Goal: Task Accomplishment & Management: Manage account settings

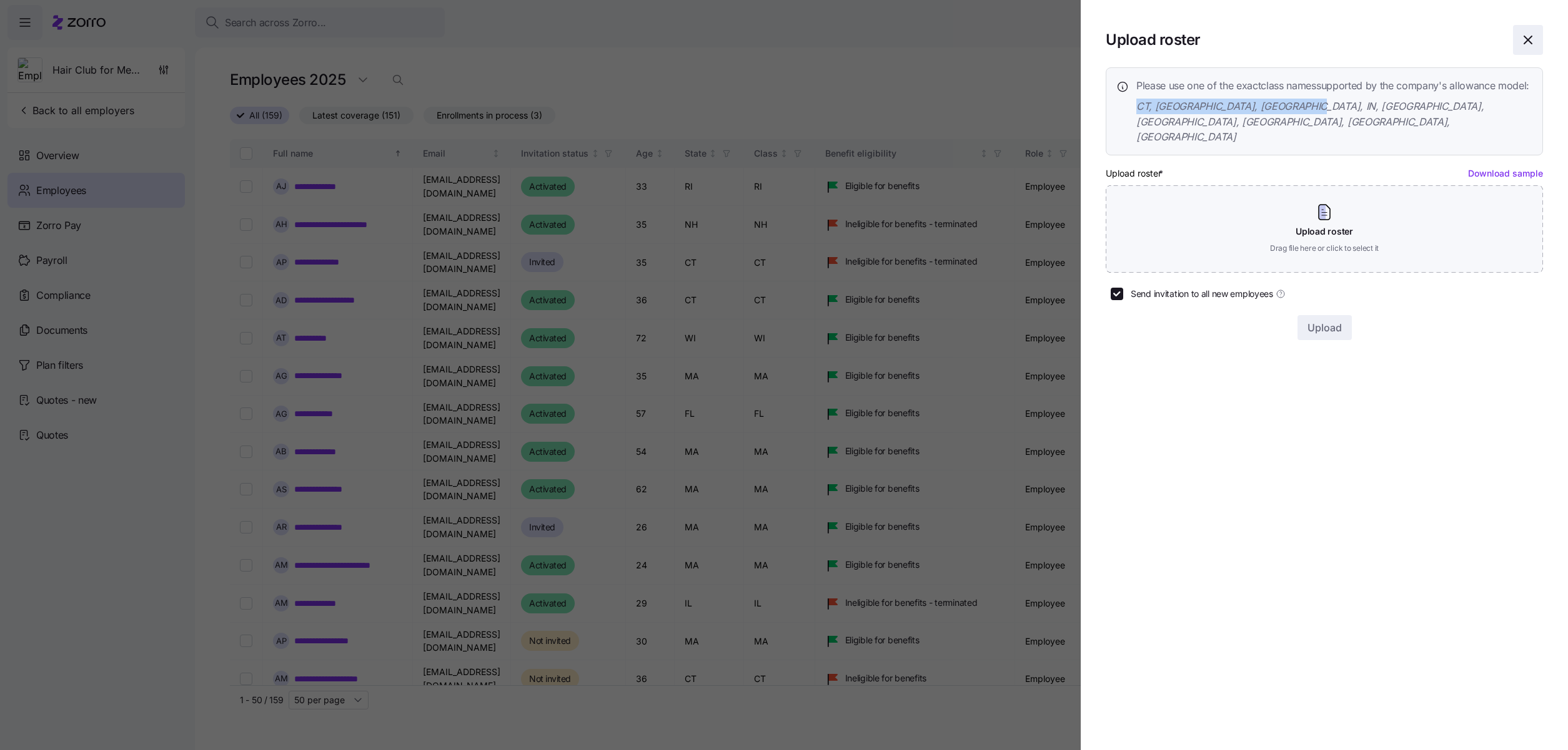
click at [1530, 45] on icon "button" at bounding box center [1528, 40] width 15 height 15
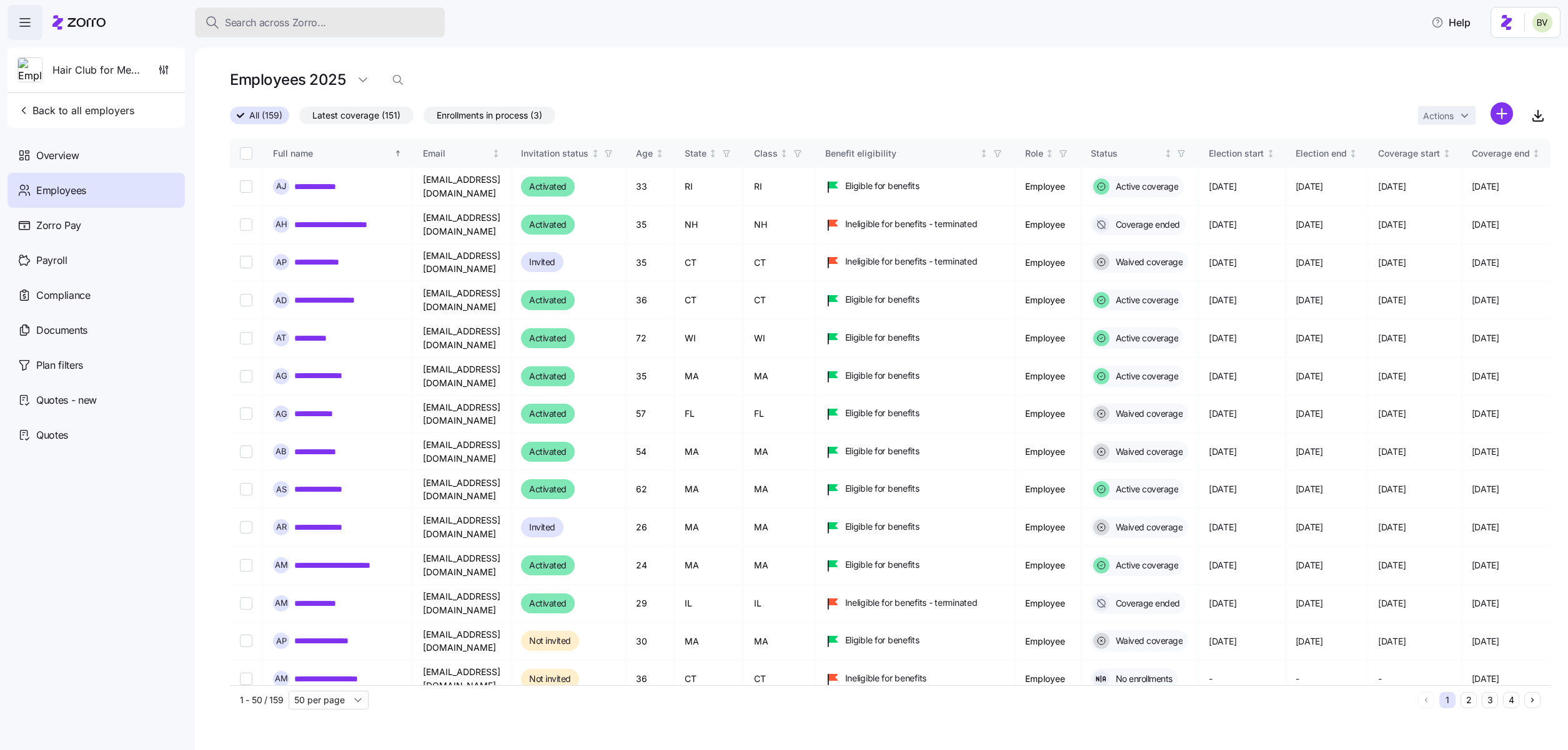
click at [314, 23] on span "Search across Zorro..." at bounding box center [275, 23] width 101 height 16
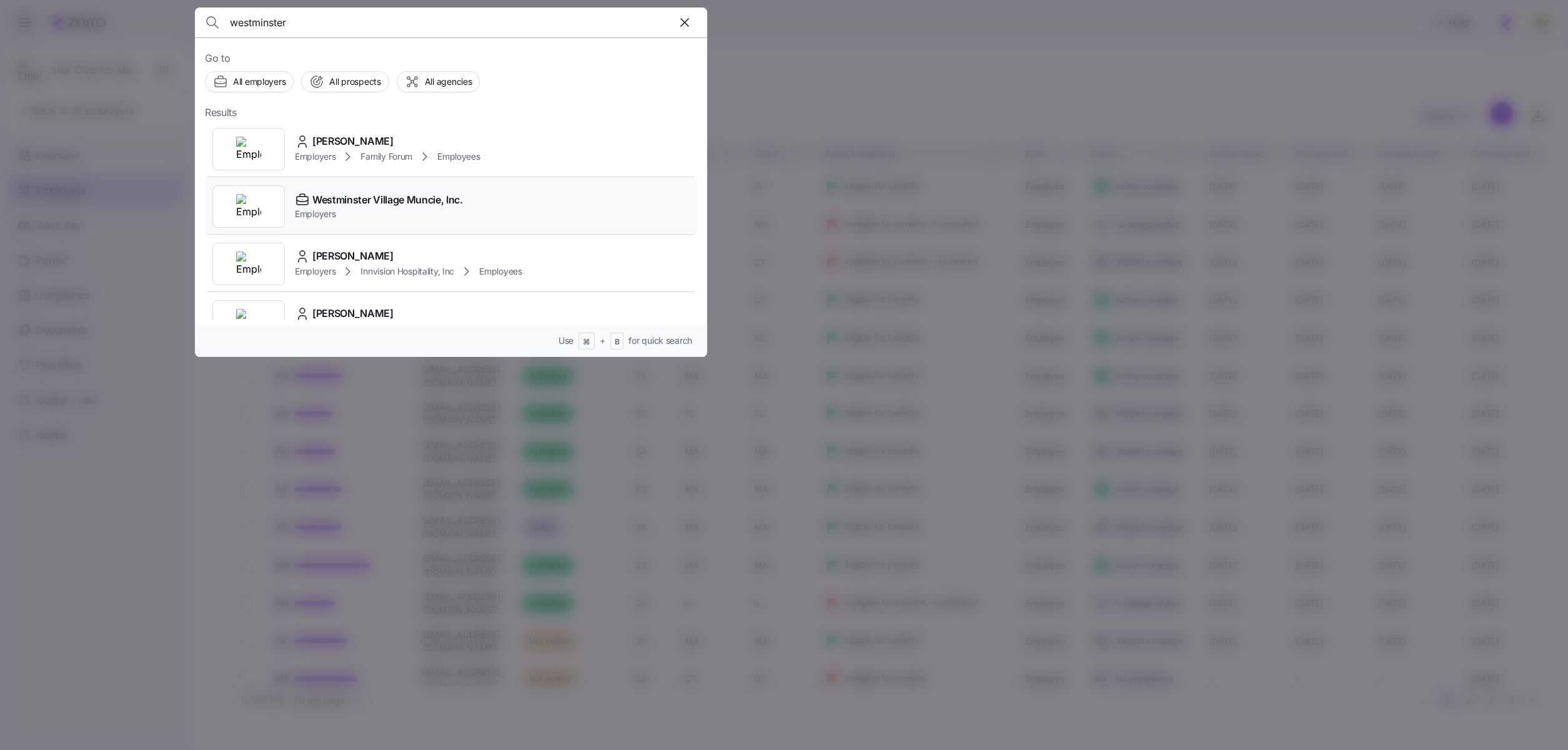
type input "westminster"
click at [252, 204] on img at bounding box center [248, 206] width 25 height 25
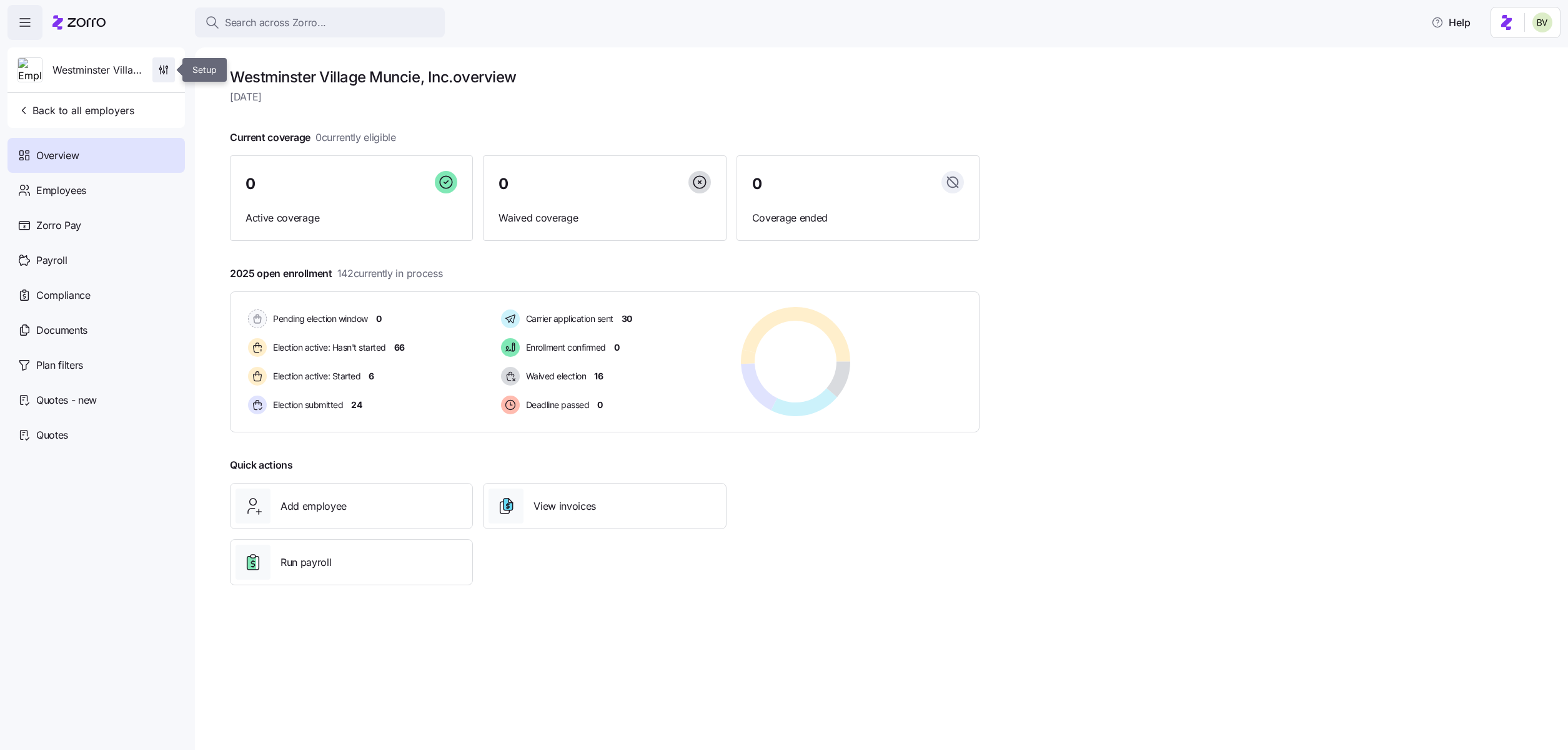
click at [173, 71] on span "button" at bounding box center [163, 70] width 21 height 23
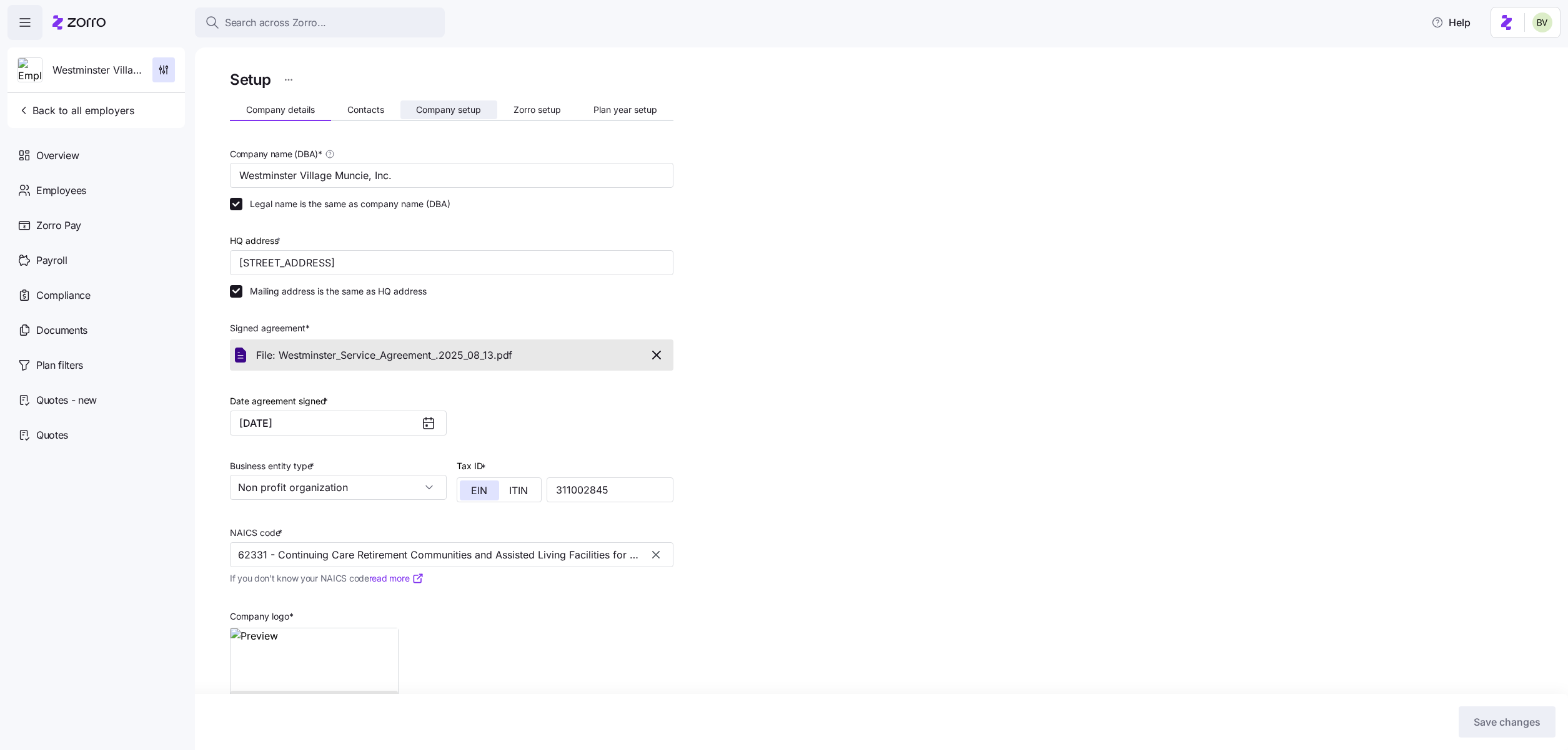
click at [455, 107] on span "Company setup" at bounding box center [449, 110] width 65 height 9
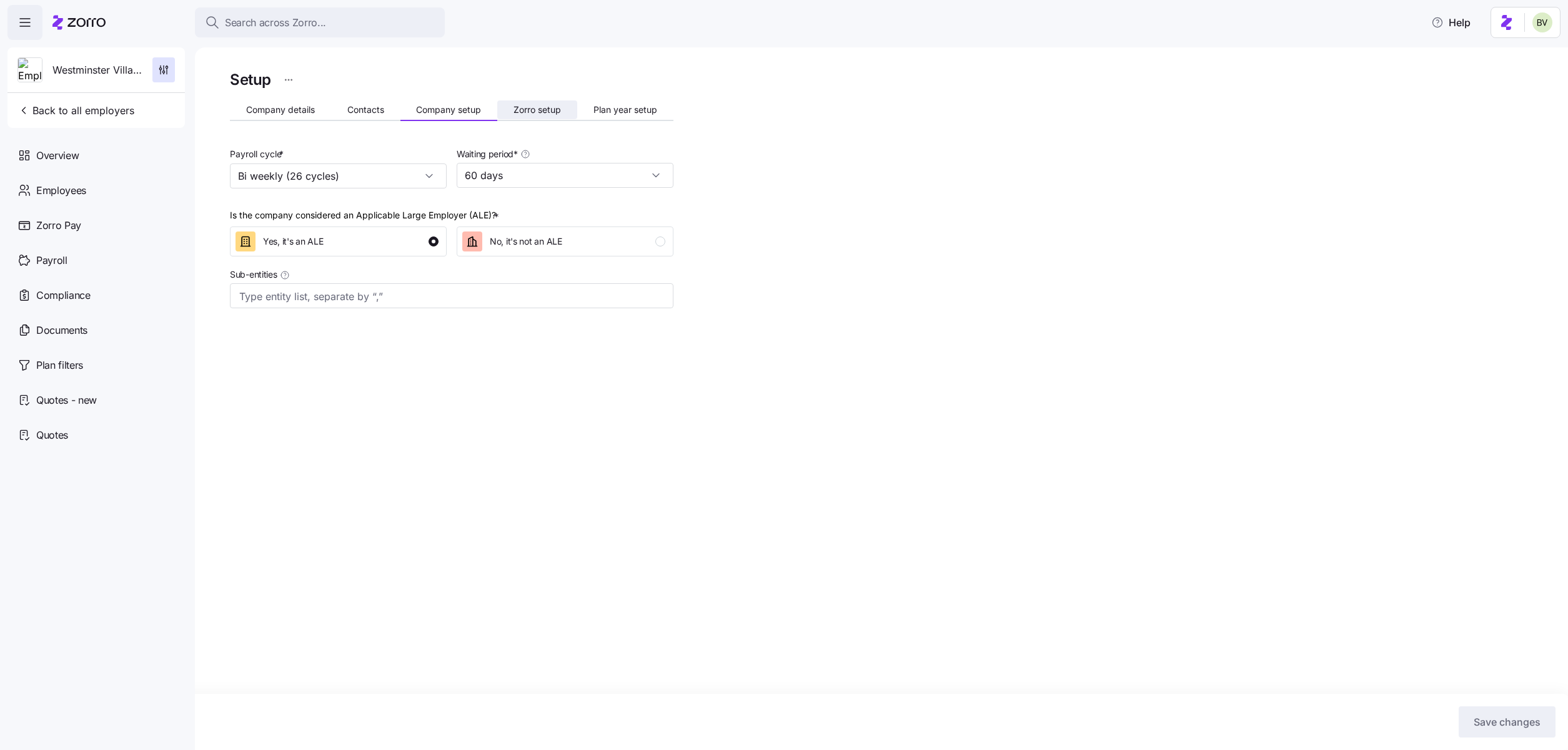
click at [518, 108] on span "Zorro setup" at bounding box center [537, 110] width 48 height 9
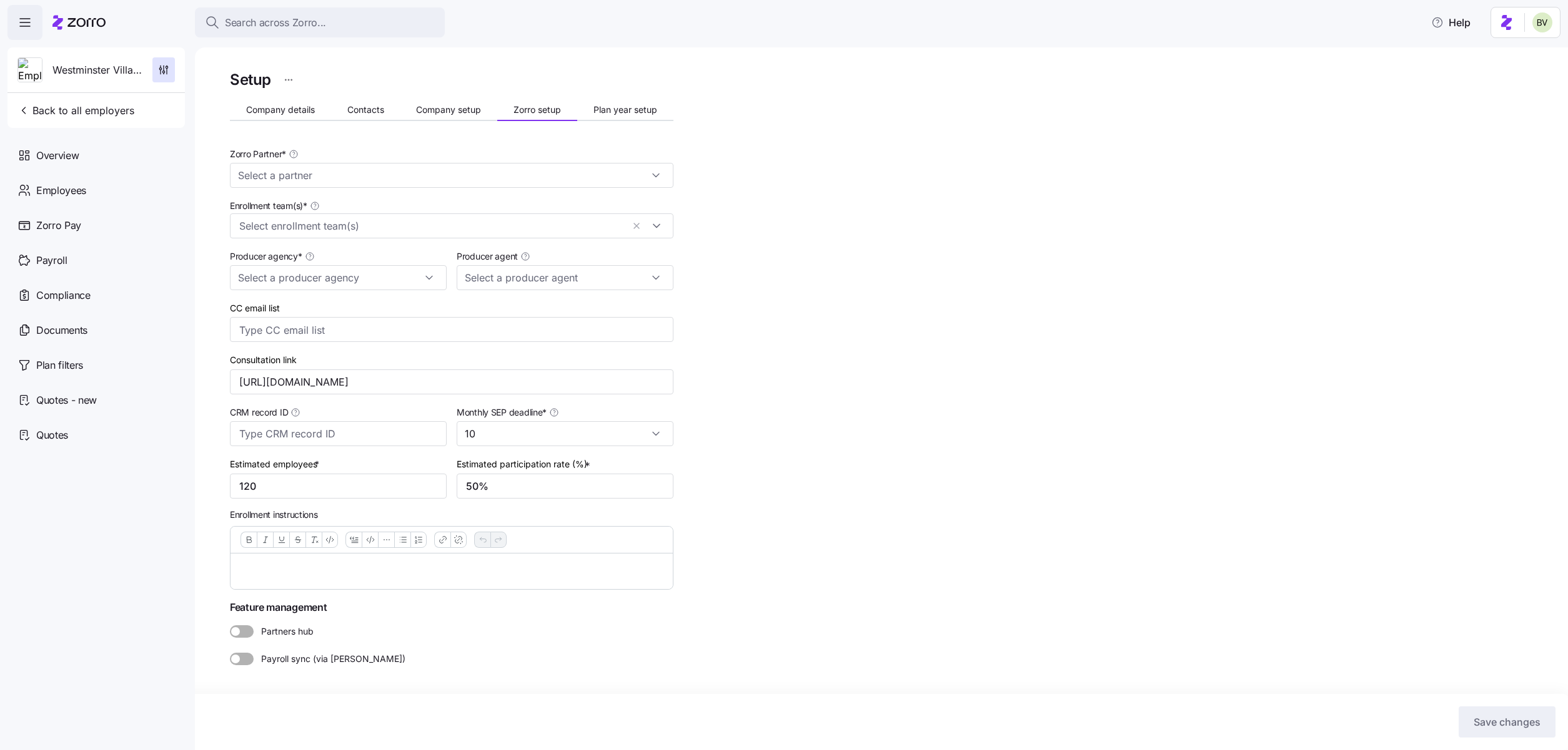
type input "Jana Karrmann (jana@ebcagency.com)"
type input "Zorro"
type input "ebcagency"
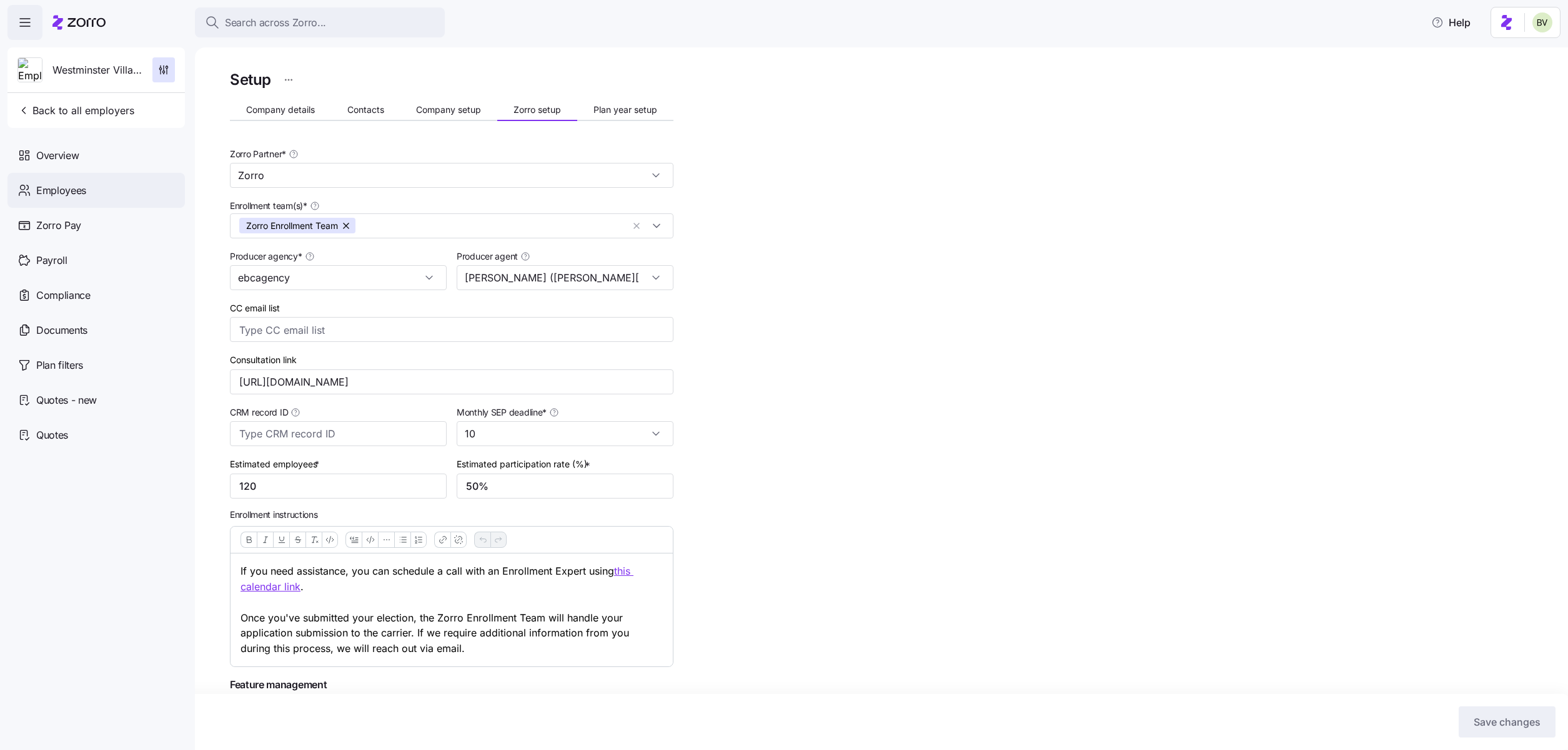
click at [95, 195] on div "Employees" at bounding box center [96, 191] width 177 height 35
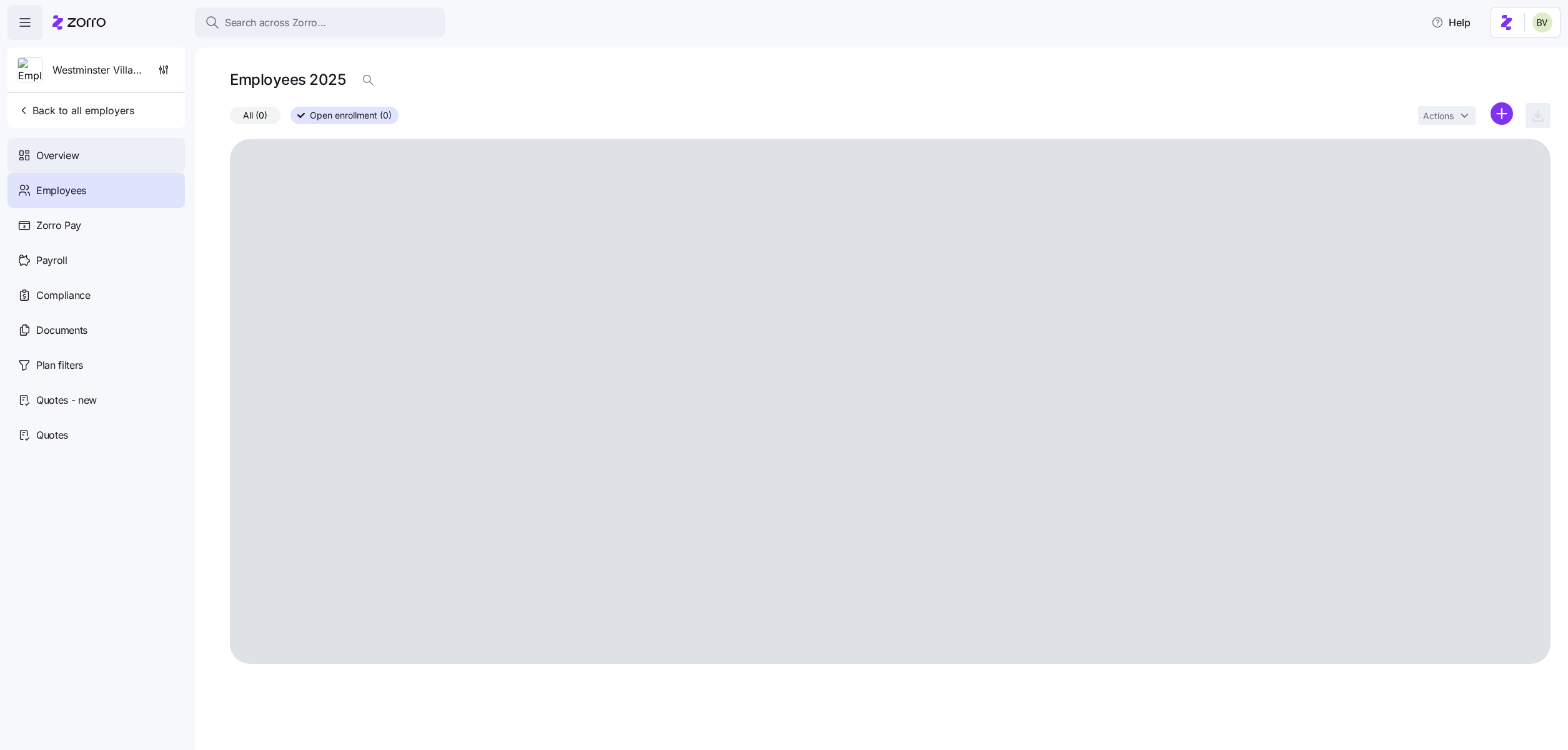
click at [98, 156] on div "Overview" at bounding box center [96, 155] width 177 height 35
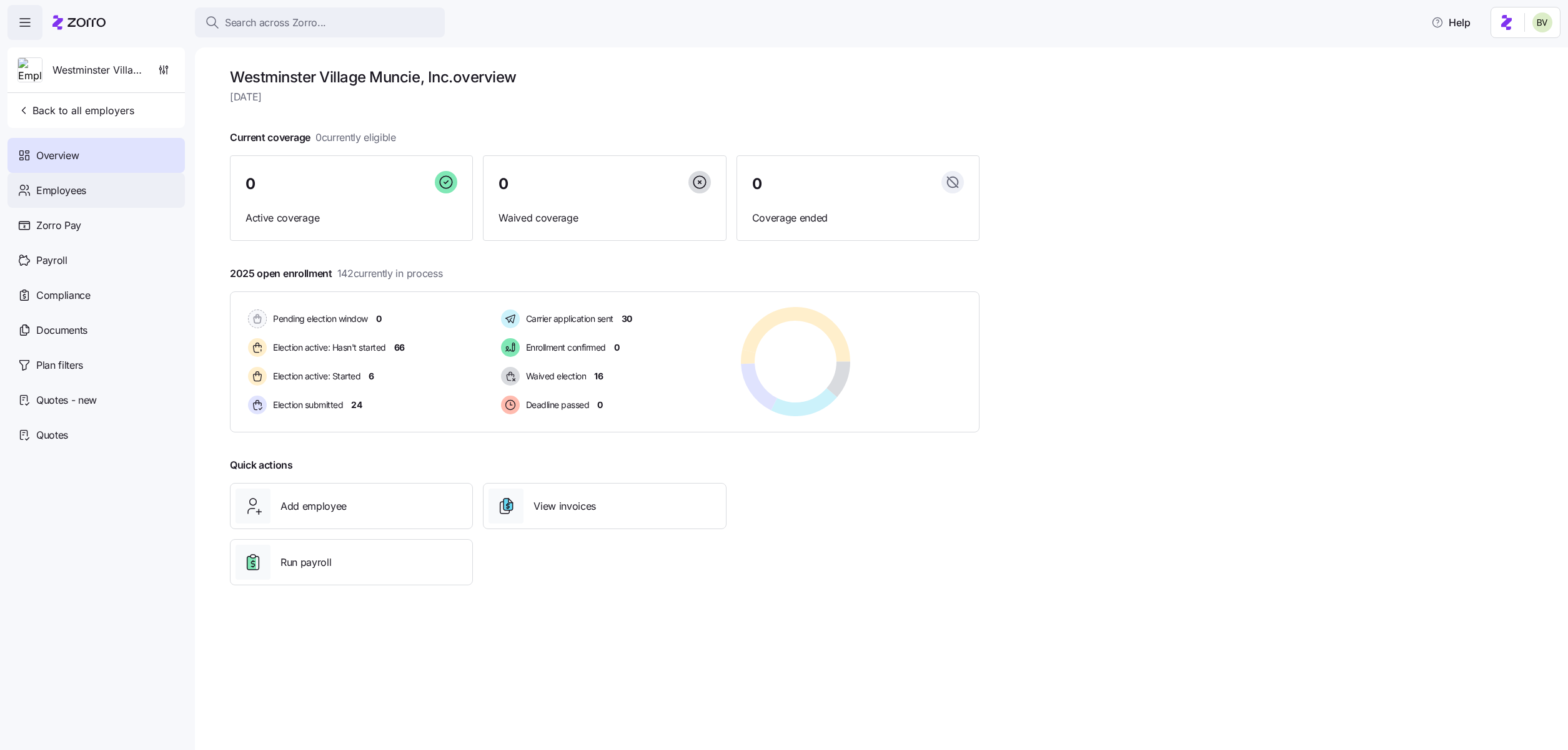
click at [80, 197] on span "Employees" at bounding box center [61, 191] width 50 height 16
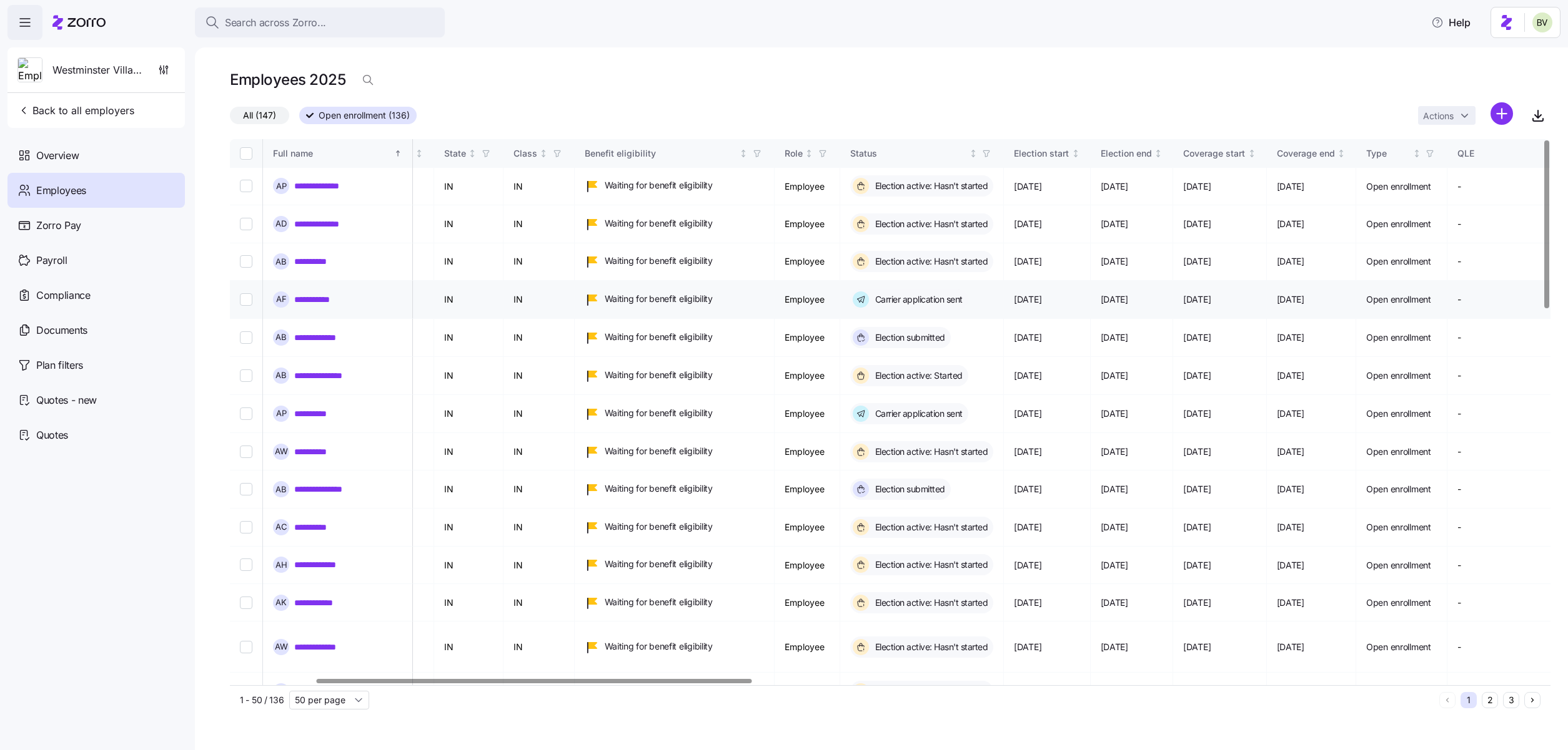
scroll to position [0, 267]
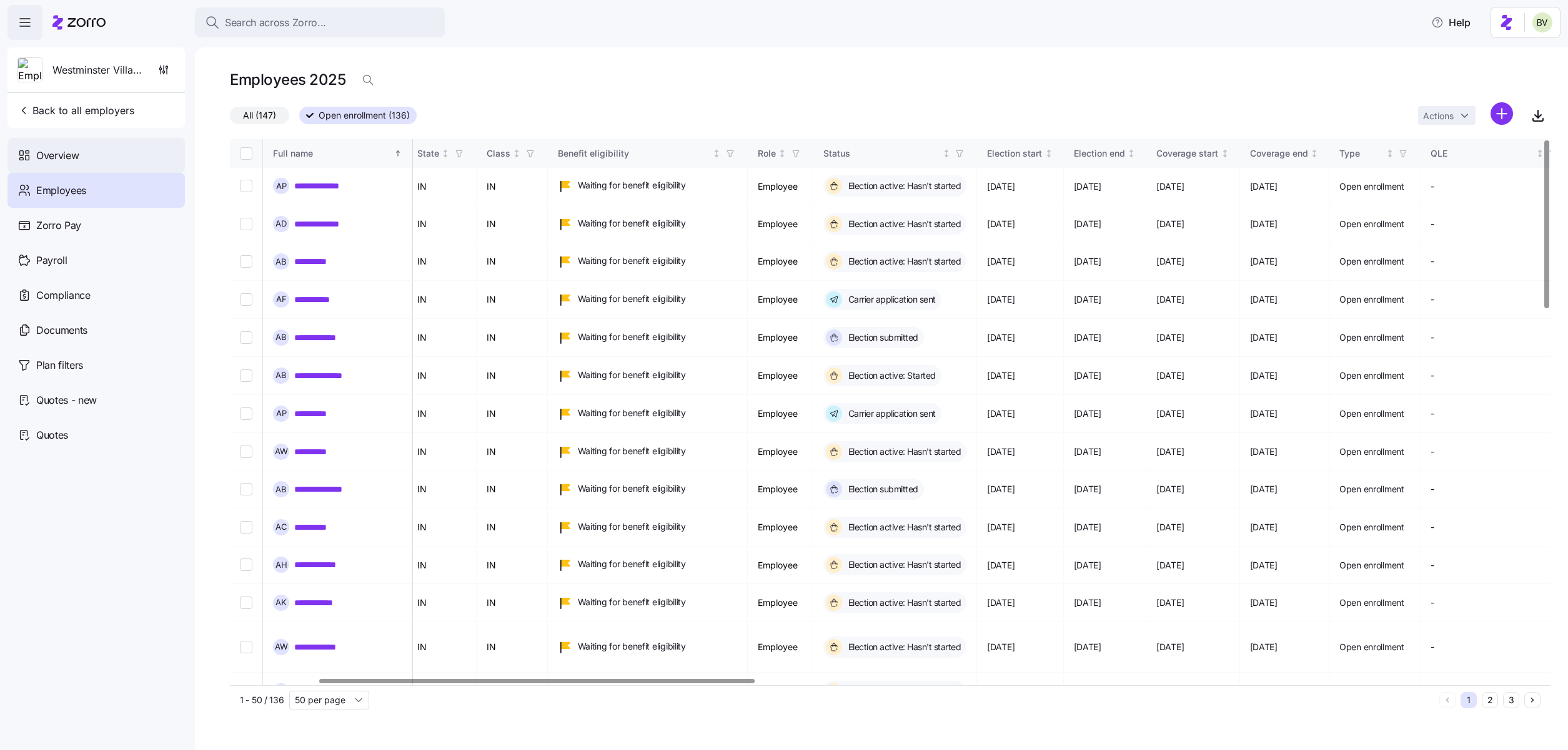
click at [100, 170] on div "Overview" at bounding box center [96, 155] width 177 height 35
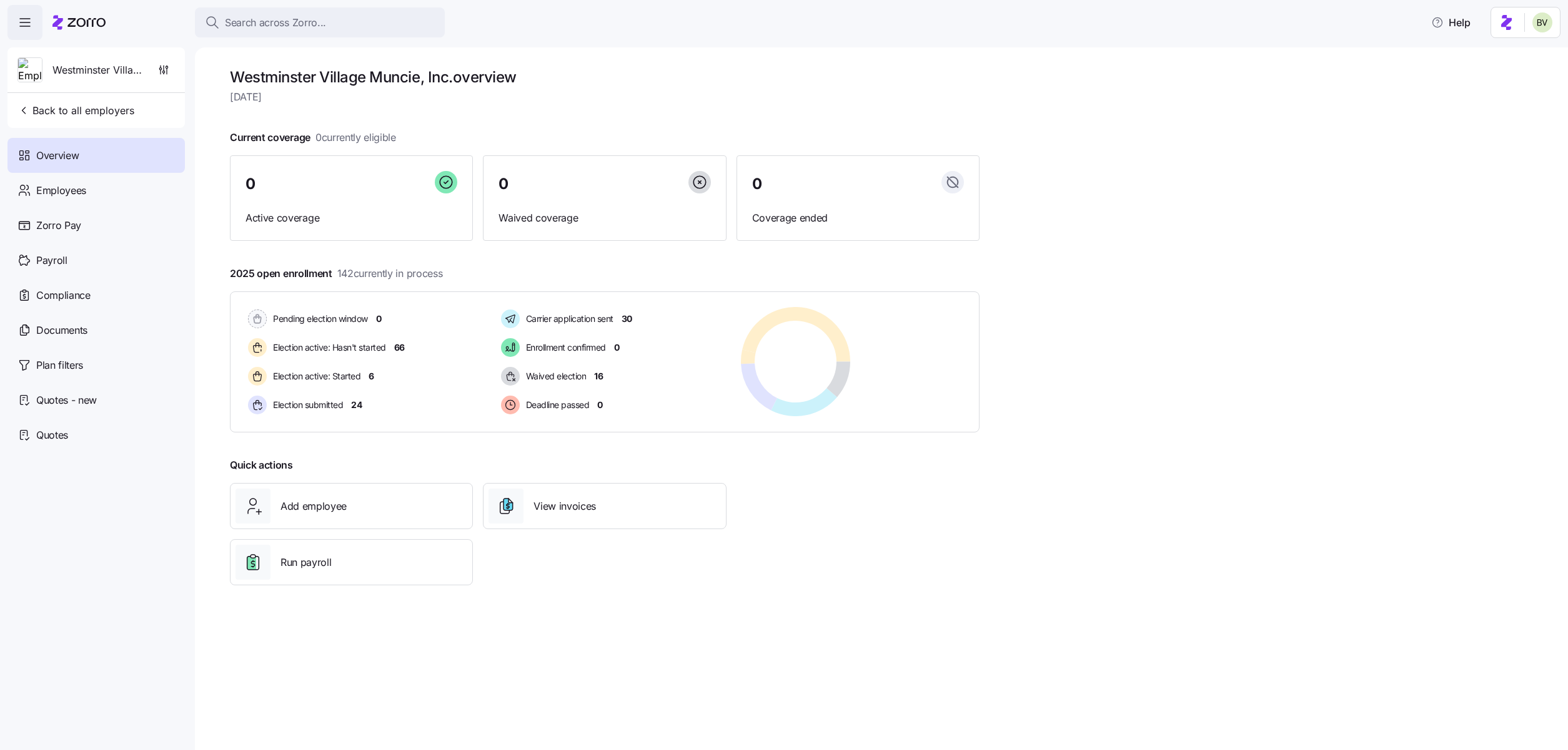
click at [395, 388] on div "Pending election window 0 Election active: Hasn't started 66 Election active: S…" at bounding box center [362, 361] width 233 height 110
click at [486, 460] on div "Quick actions Add employee View invoices Run payroll" at bounding box center [478, 521] width 496 height 128
click at [144, 199] on div "Employees" at bounding box center [96, 191] width 177 height 35
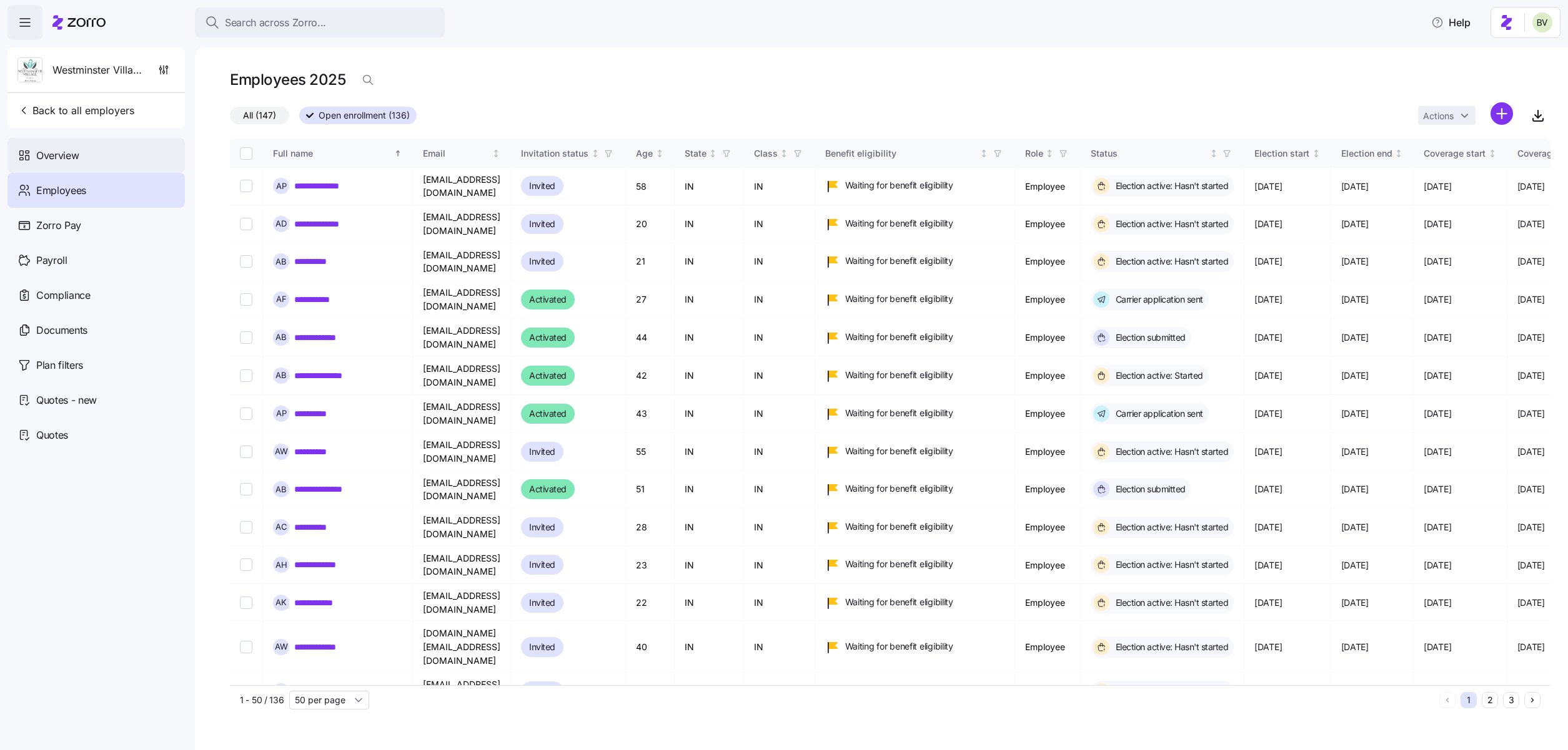
click at [112, 166] on div "Overview" at bounding box center [96, 155] width 177 height 35
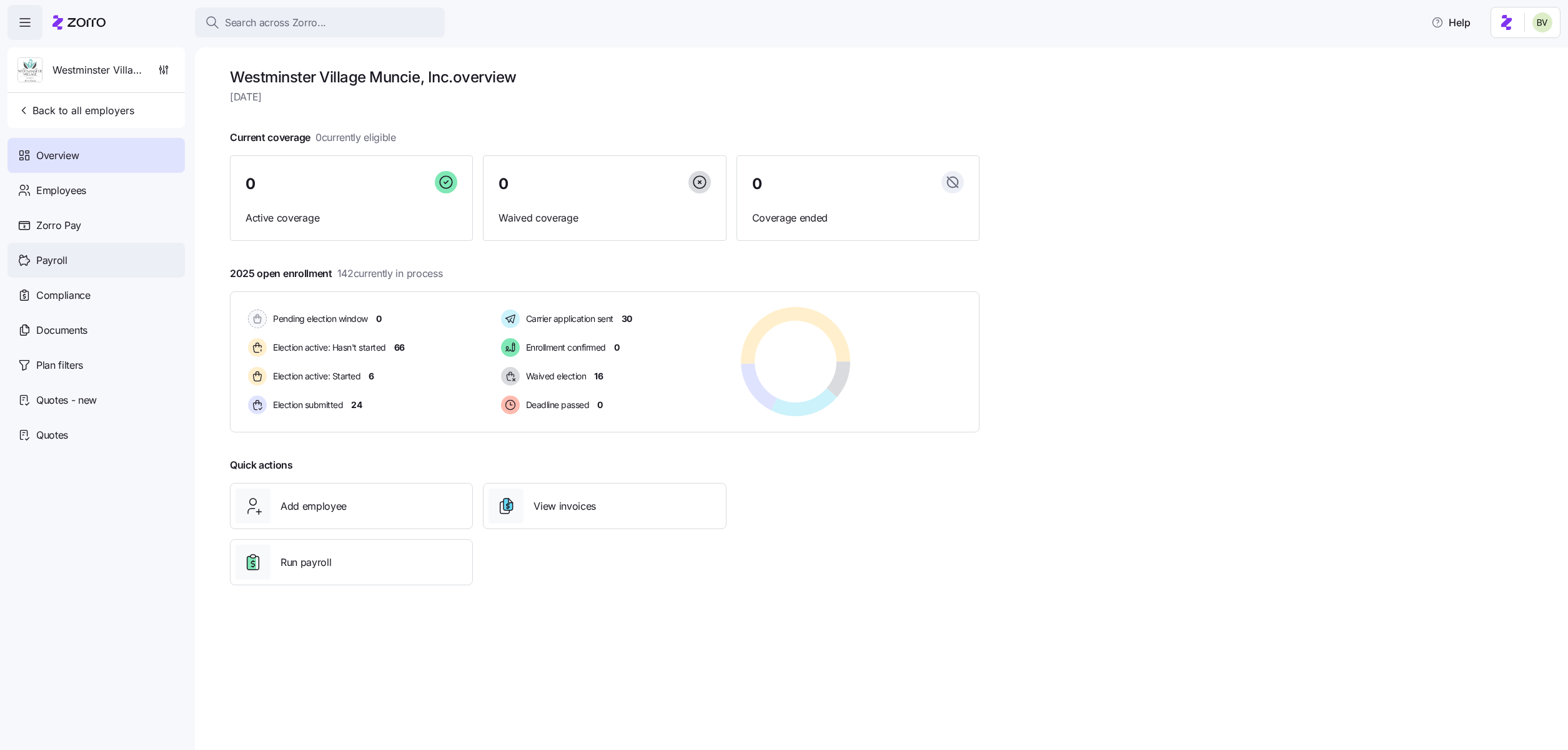
click at [71, 268] on div "Payroll" at bounding box center [96, 260] width 177 height 35
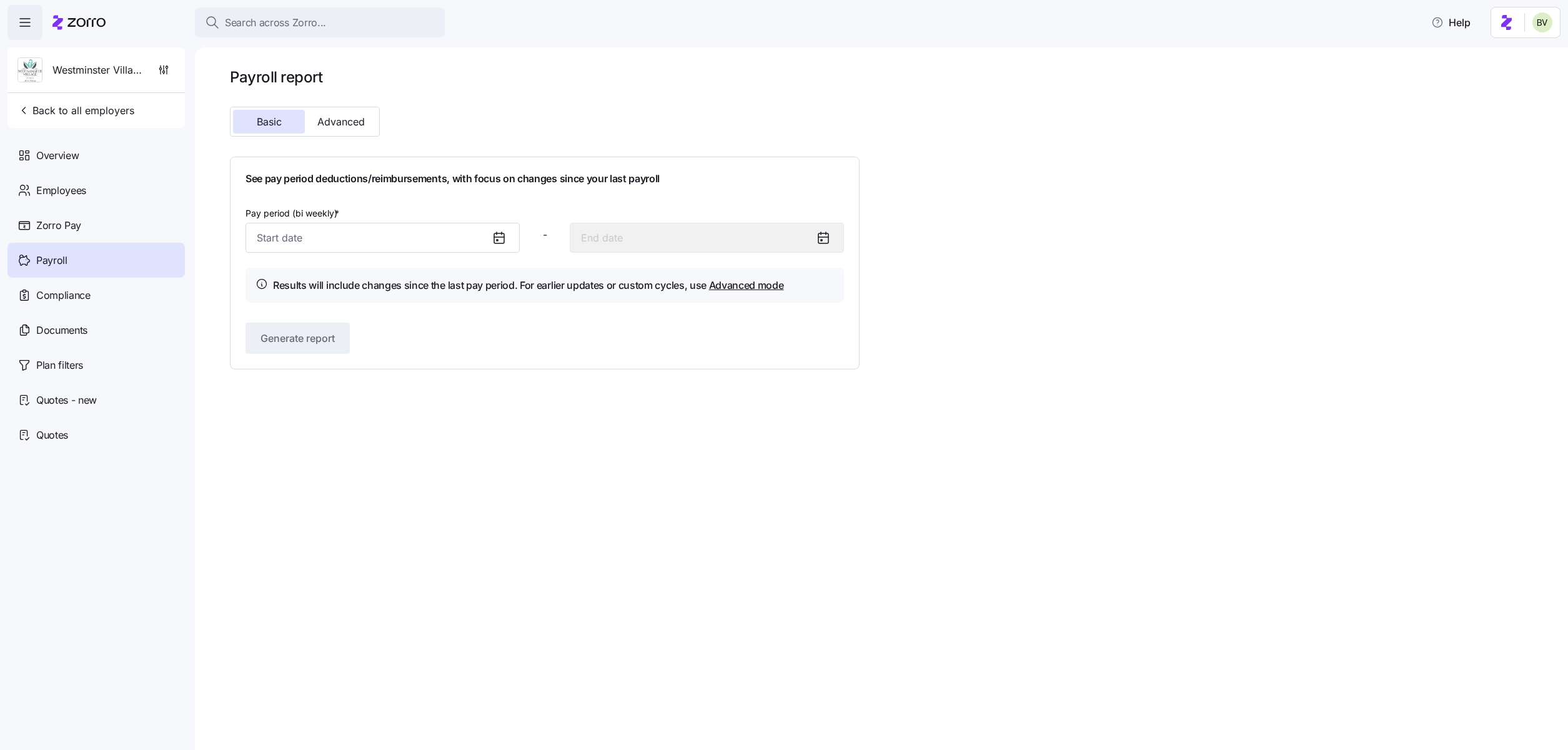
click at [499, 240] on icon at bounding box center [499, 238] width 15 height 15
click at [471, 240] on input "Pay period (bi weekly) *" at bounding box center [382, 238] width 274 height 30
click at [455, 285] on icon "button" at bounding box center [455, 280] width 14 height 14
click at [333, 346] on button "1" at bounding box center [333, 340] width 30 height 30
type input "October 1, 2025"
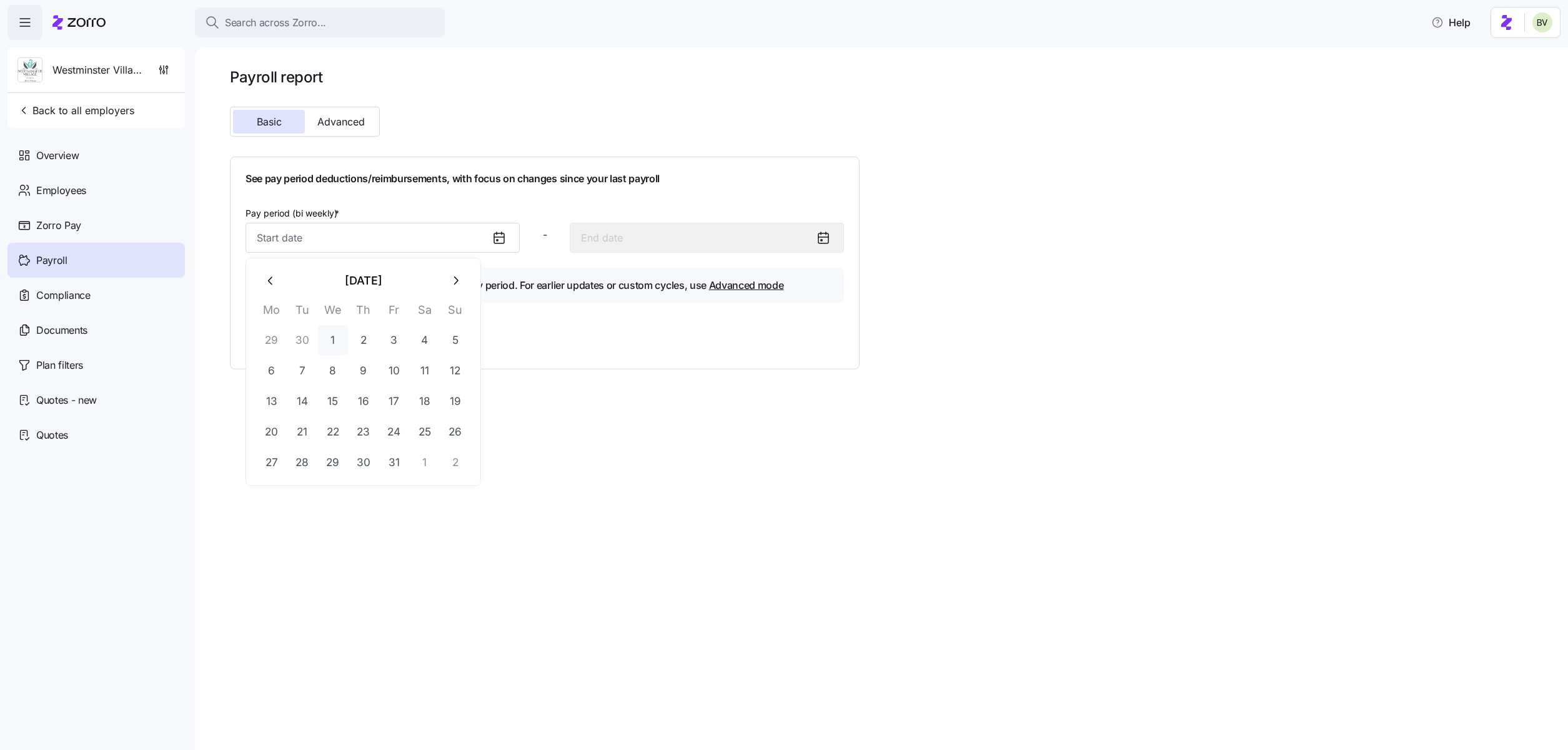
type input "October 14, 2025"
click at [317, 344] on span "Generate report" at bounding box center [297, 339] width 74 height 15
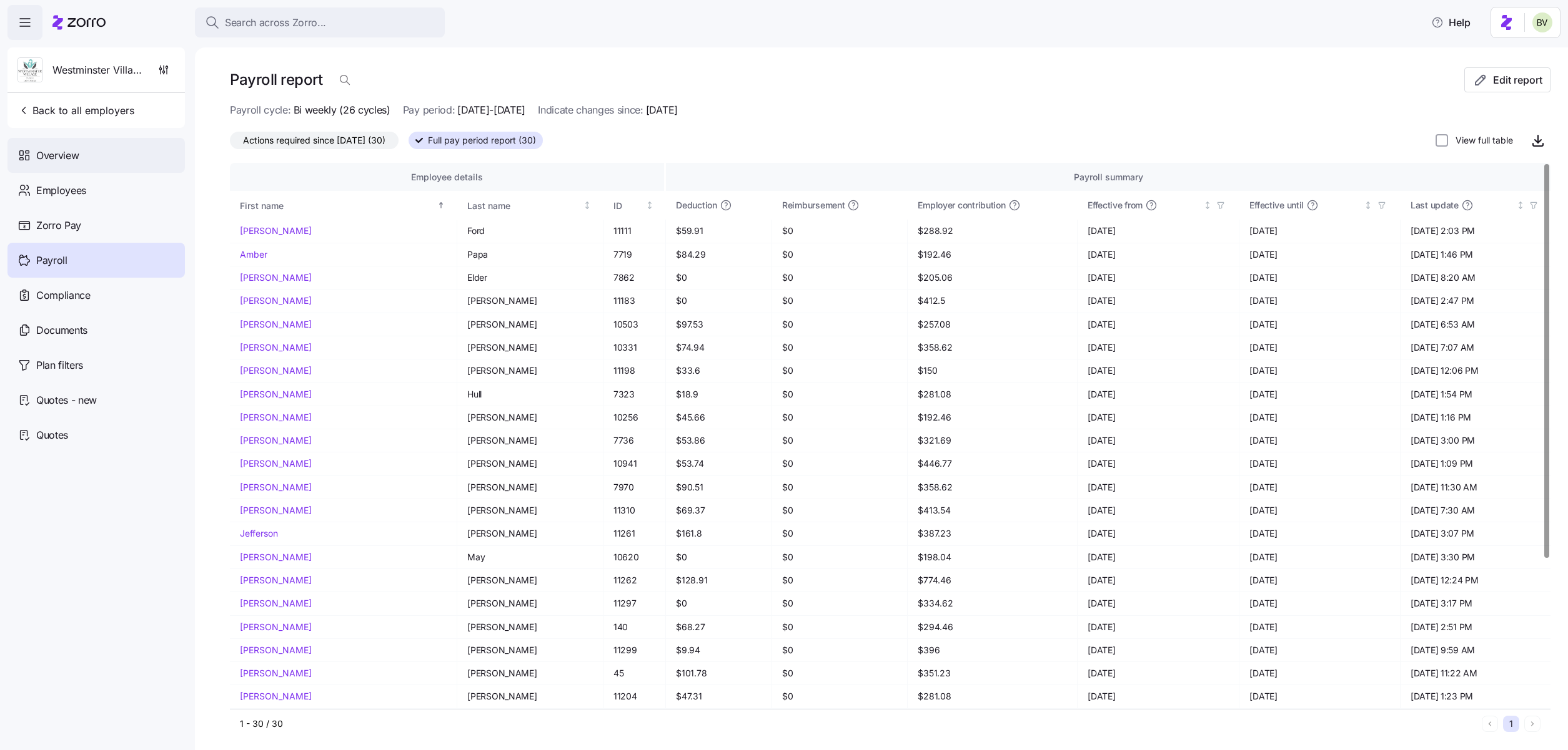
click at [50, 161] on span "Overview" at bounding box center [57, 156] width 42 height 16
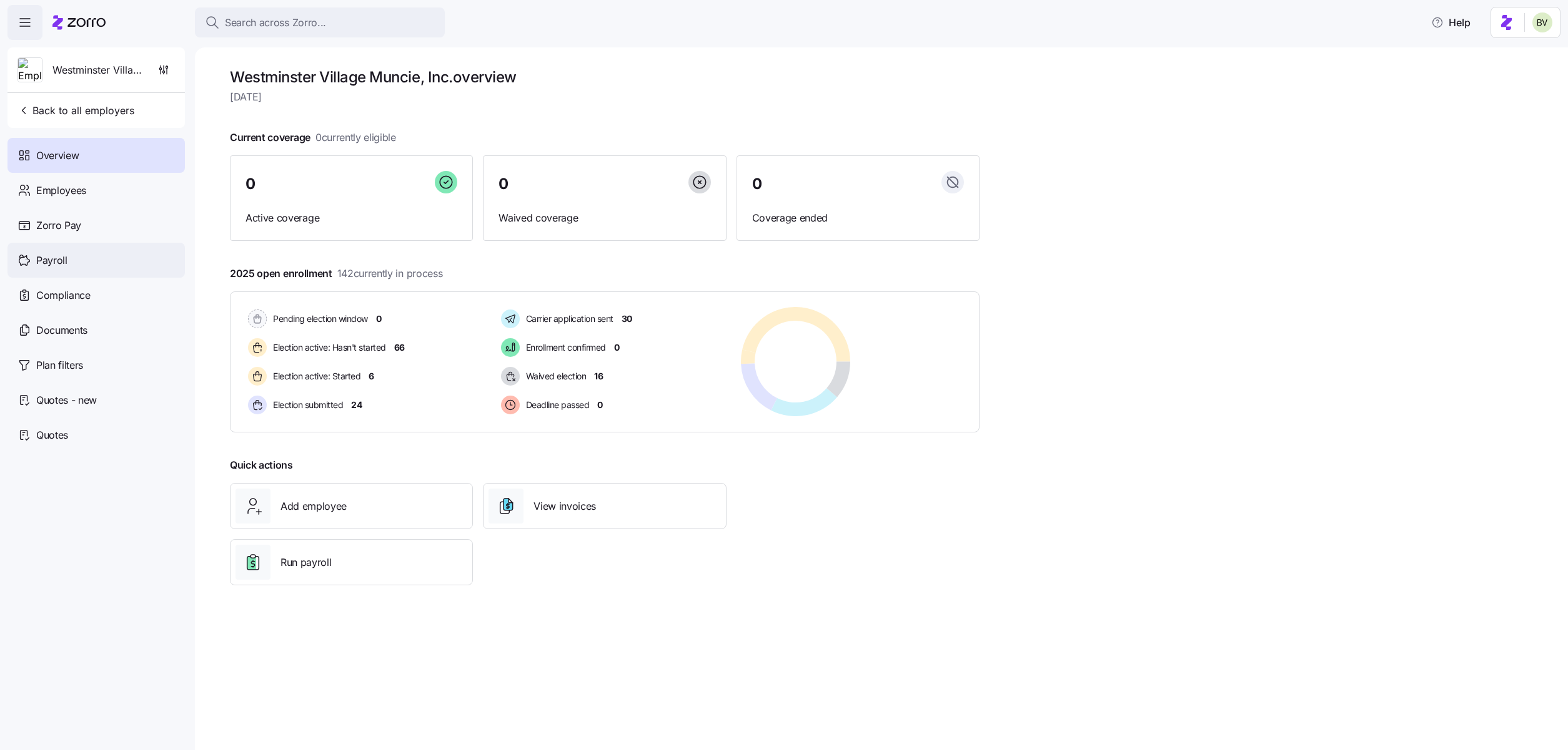
click at [101, 263] on div "Payroll" at bounding box center [96, 260] width 177 height 35
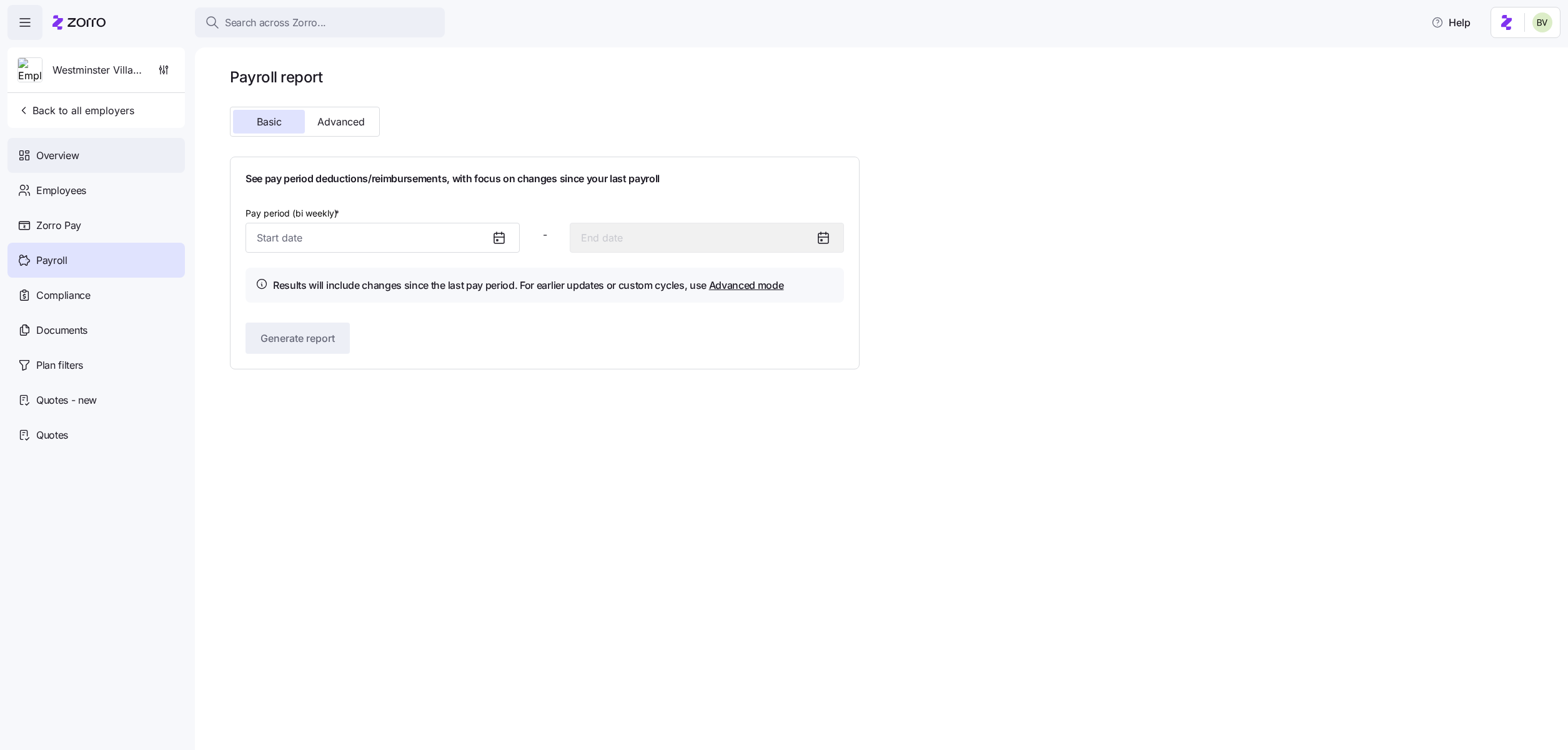
click at [95, 163] on div "Overview" at bounding box center [96, 155] width 177 height 35
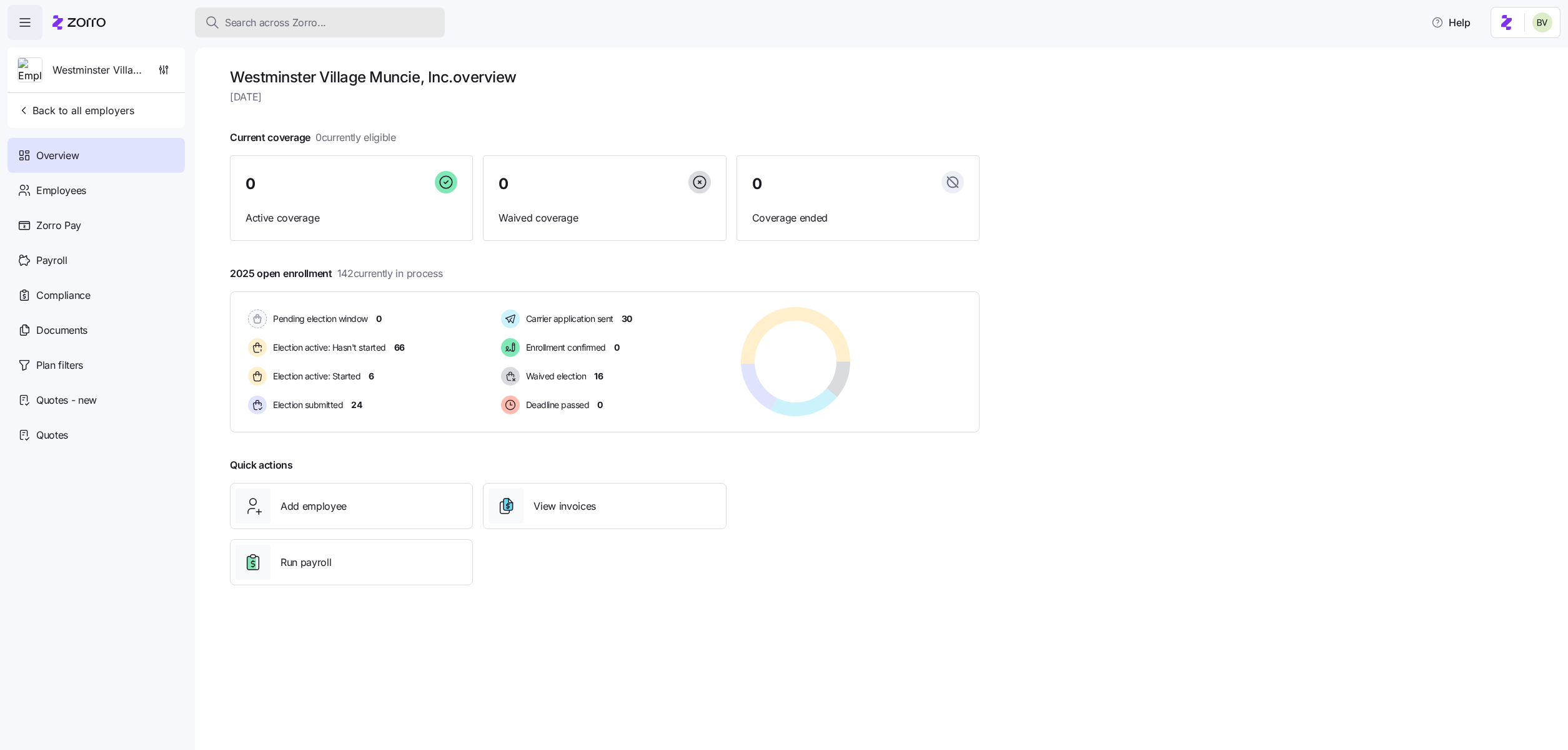
click at [337, 23] on div "Search across Zorro..." at bounding box center [320, 23] width 230 height 16
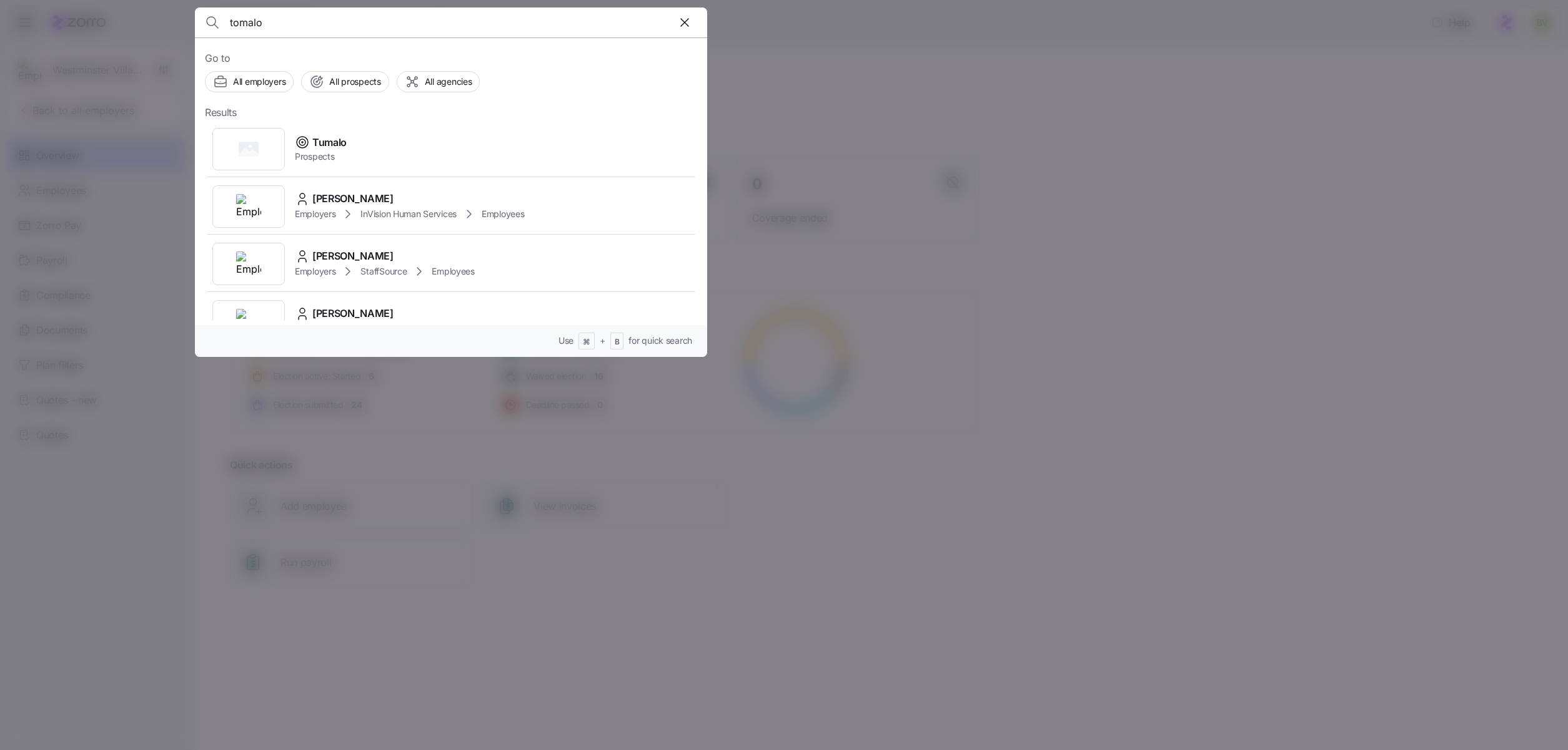
click at [275, 29] on input "tomalo" at bounding box center [390, 23] width 320 height 30
type input "Tumalo"
click at [236, 217] on img at bounding box center [248, 206] width 25 height 25
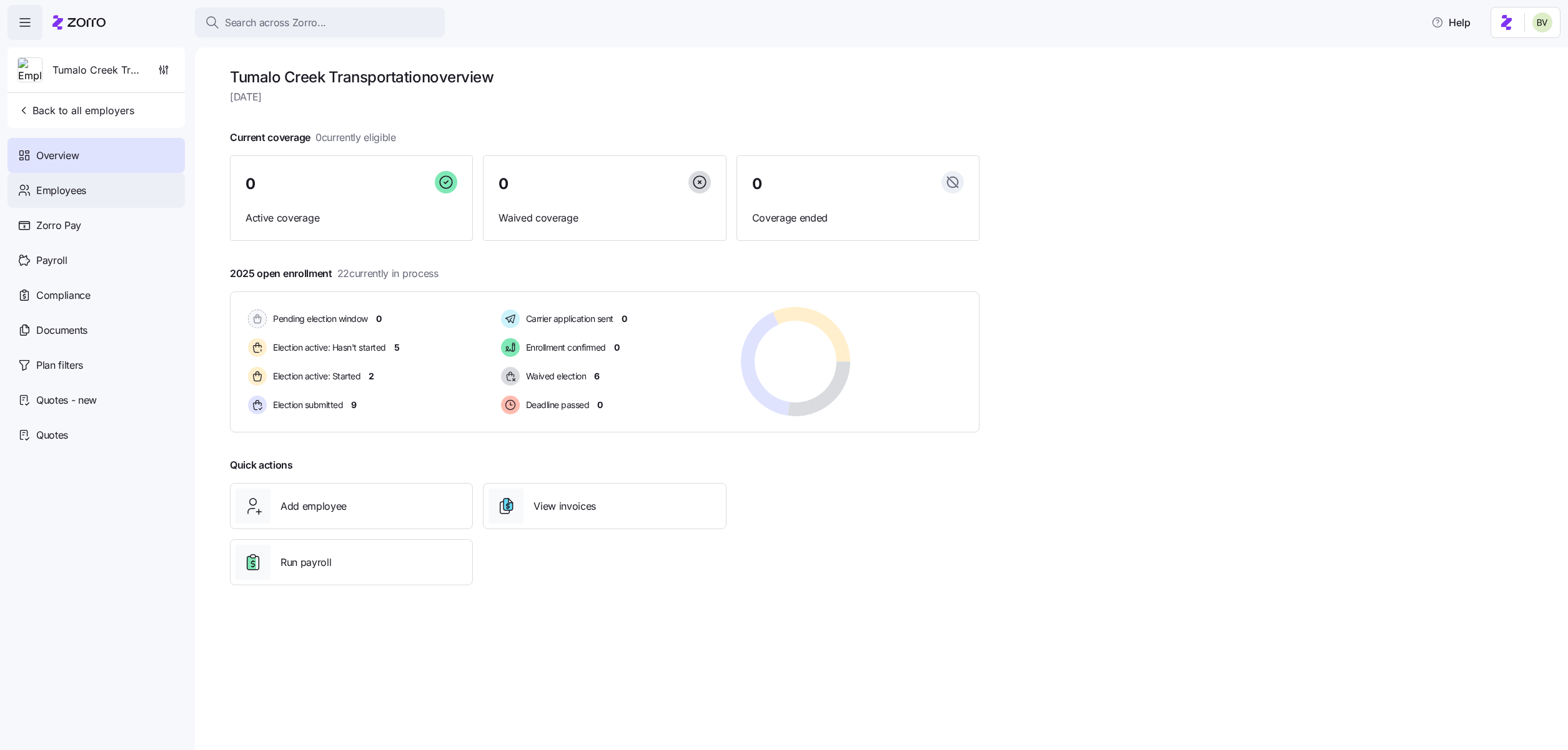
click at [109, 202] on div "Employees" at bounding box center [96, 191] width 177 height 35
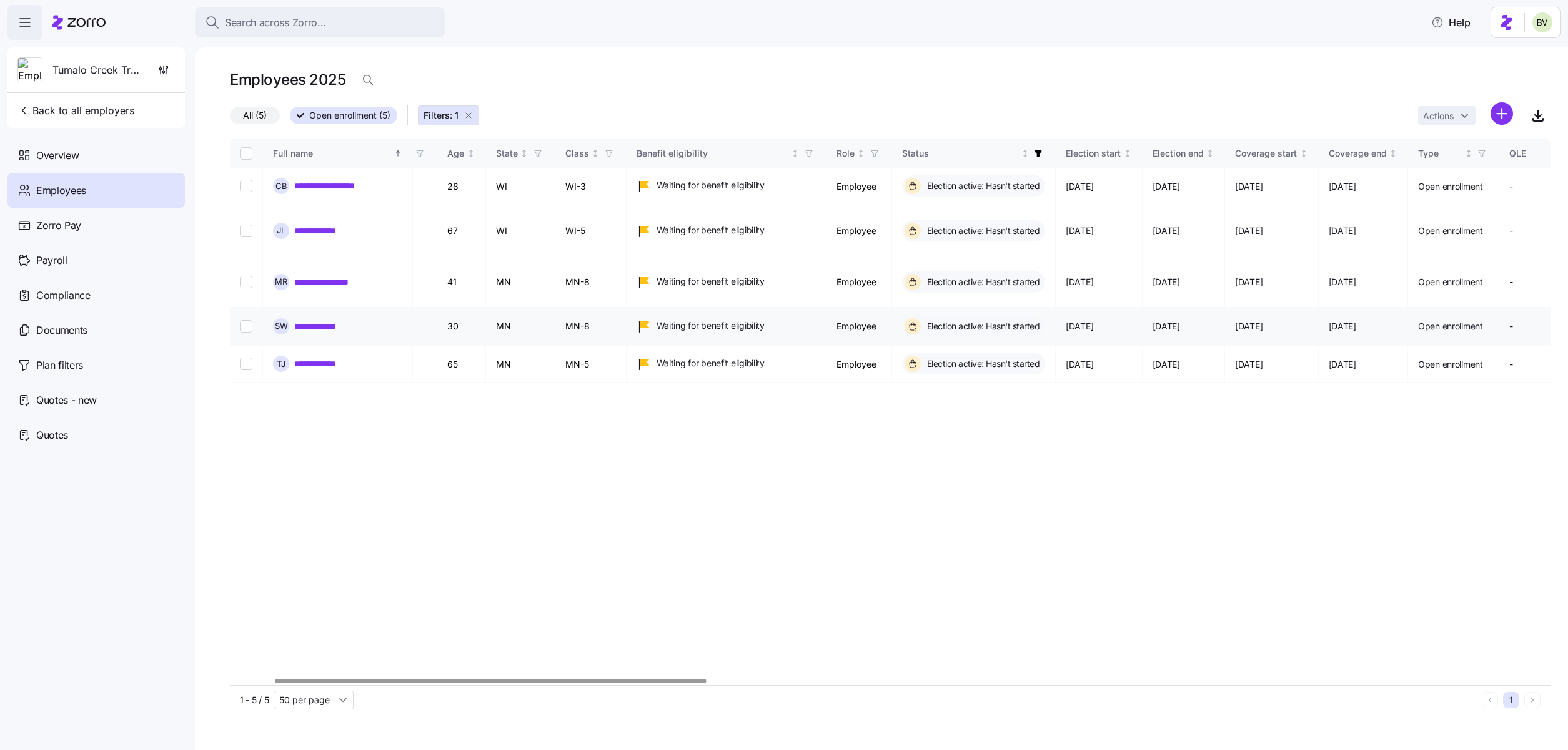
scroll to position [0, 200]
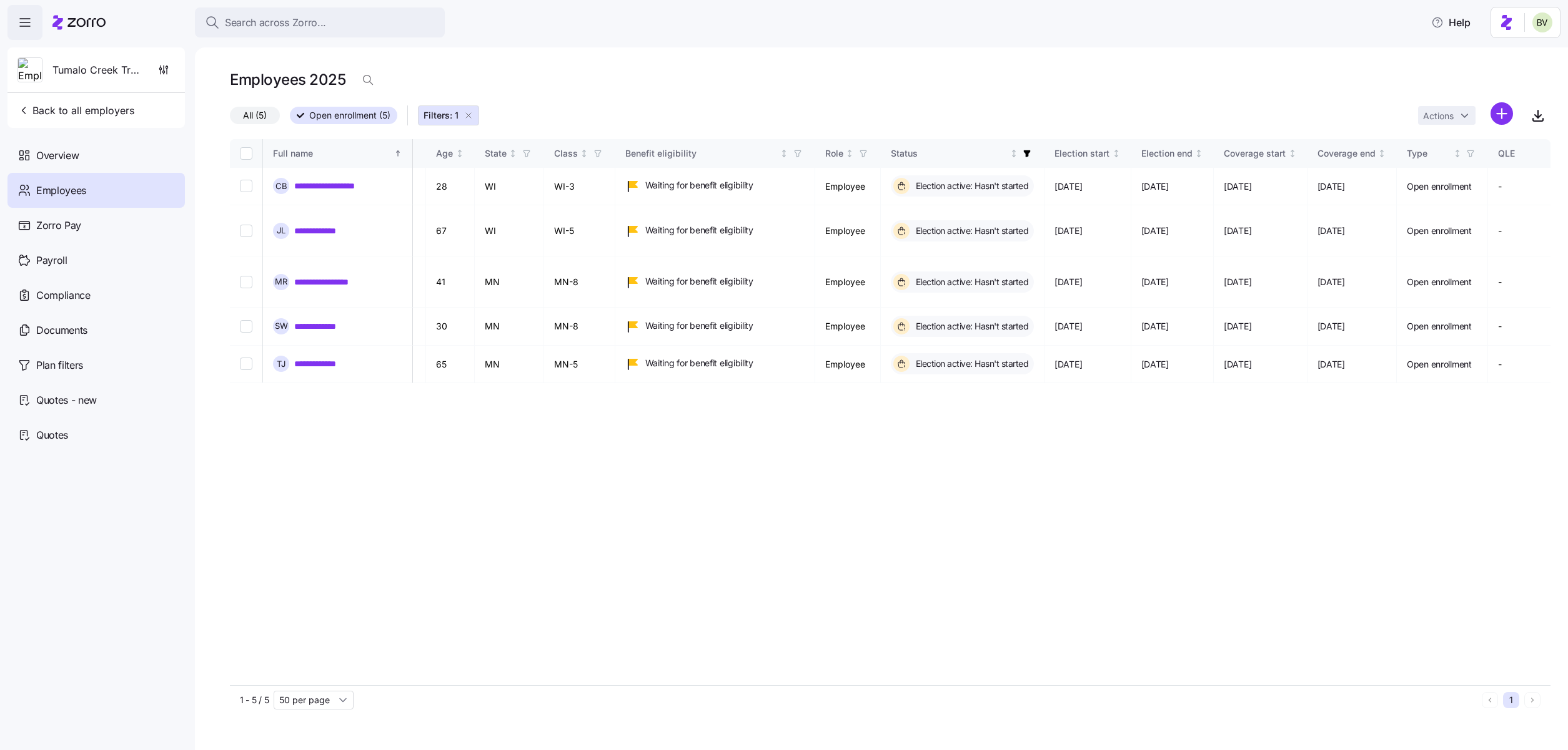
click at [471, 116] on icon "button" at bounding box center [468, 115] width 10 height 10
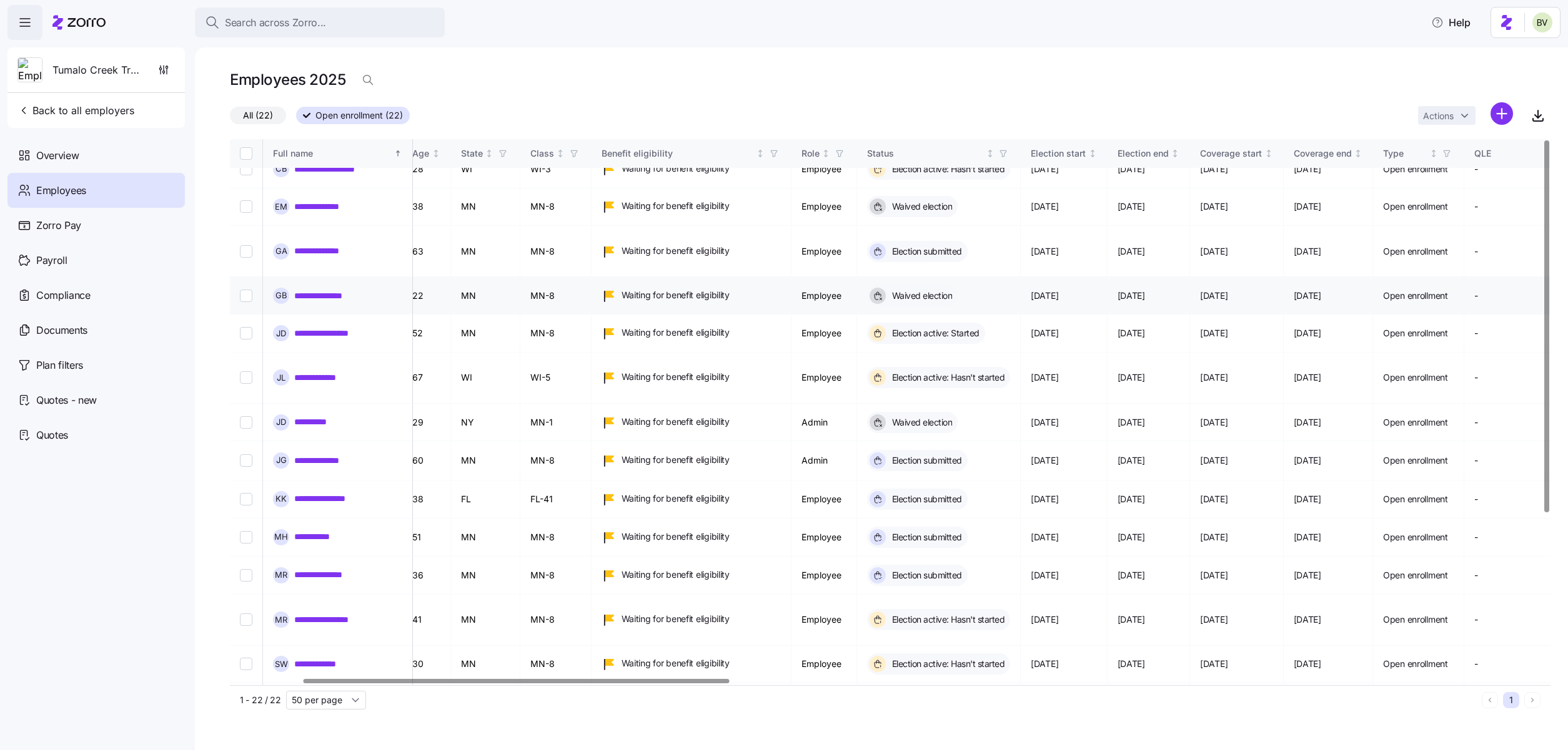
scroll to position [0, 224]
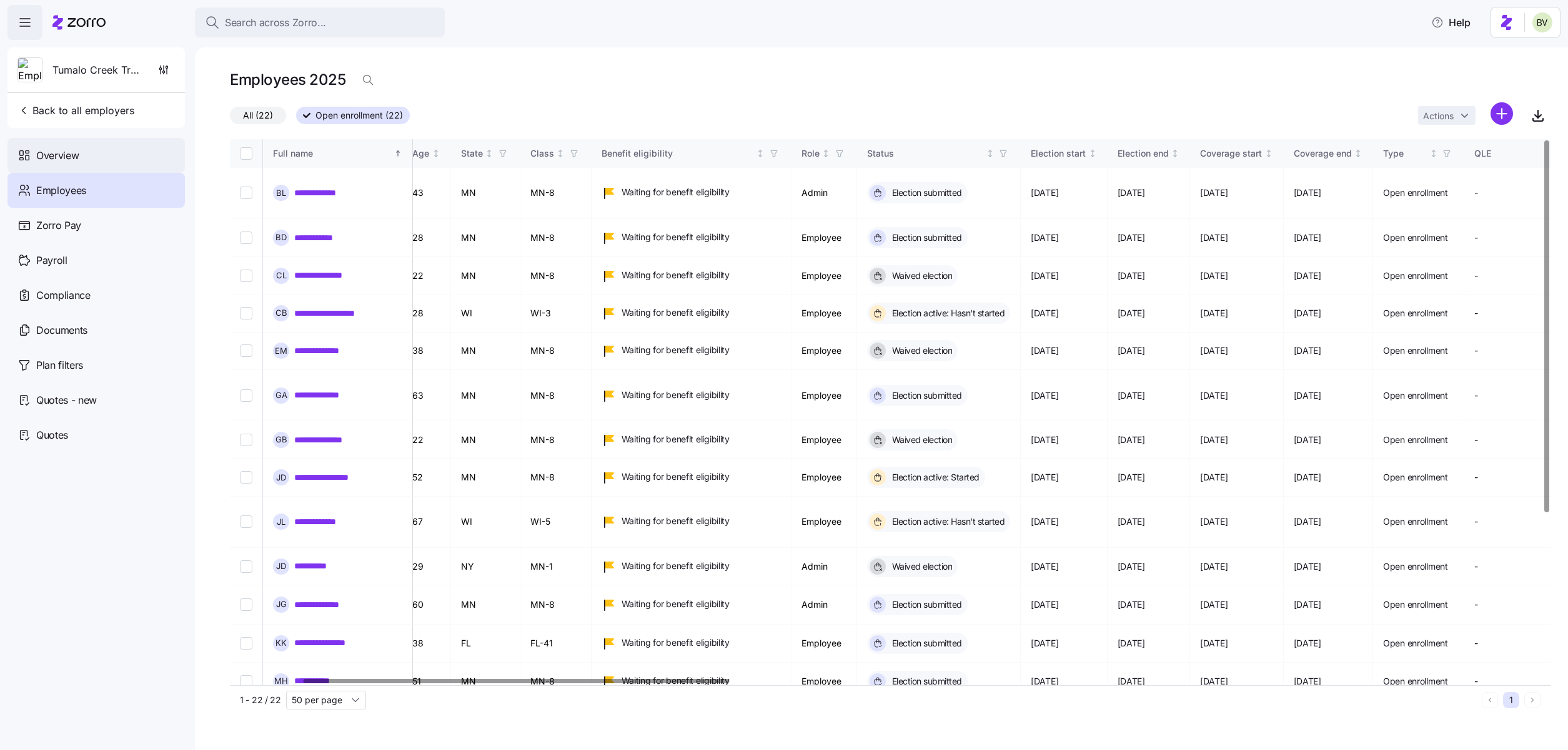
click at [120, 160] on div "Overview" at bounding box center [96, 155] width 177 height 35
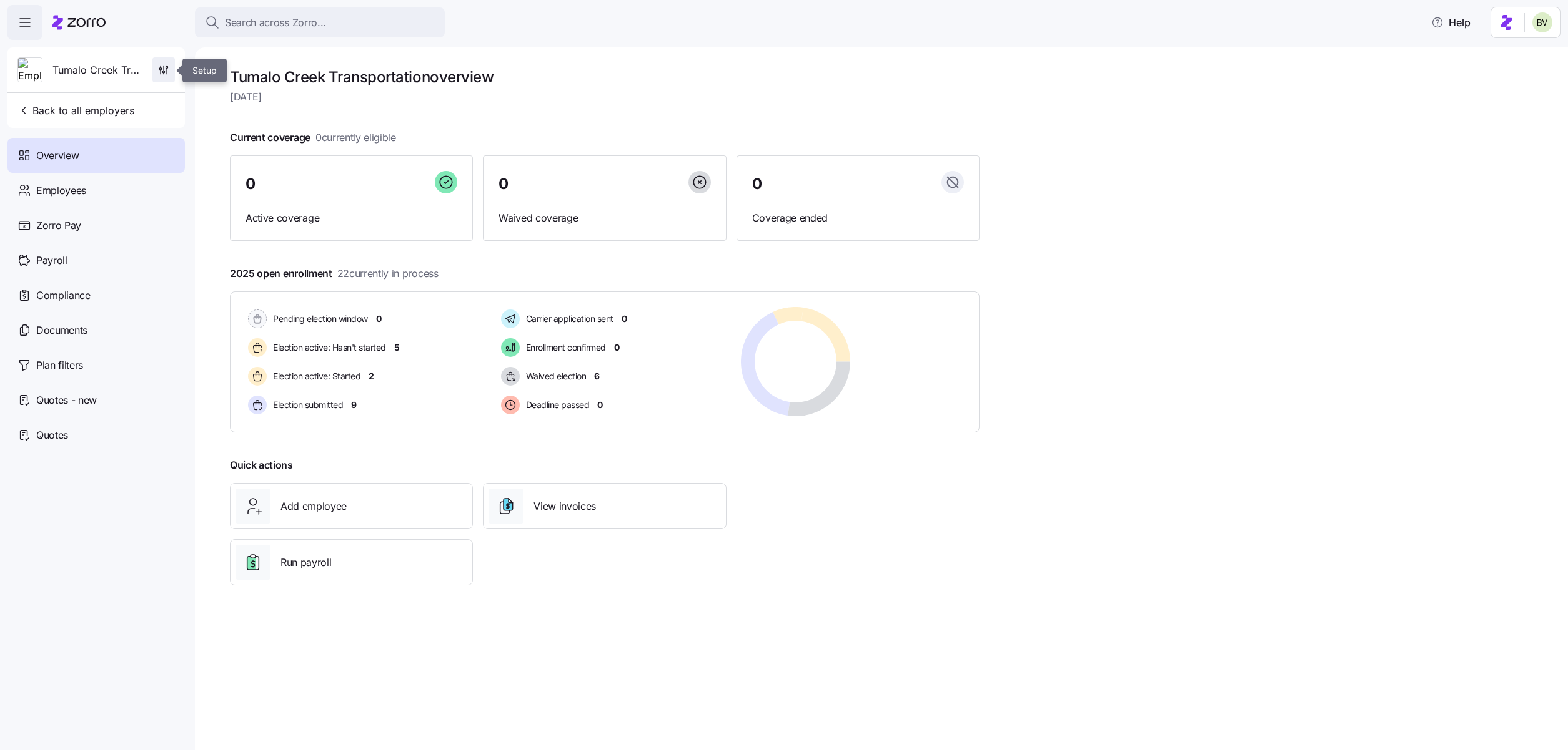
click at [160, 73] on icon "button" at bounding box center [163, 70] width 13 height 13
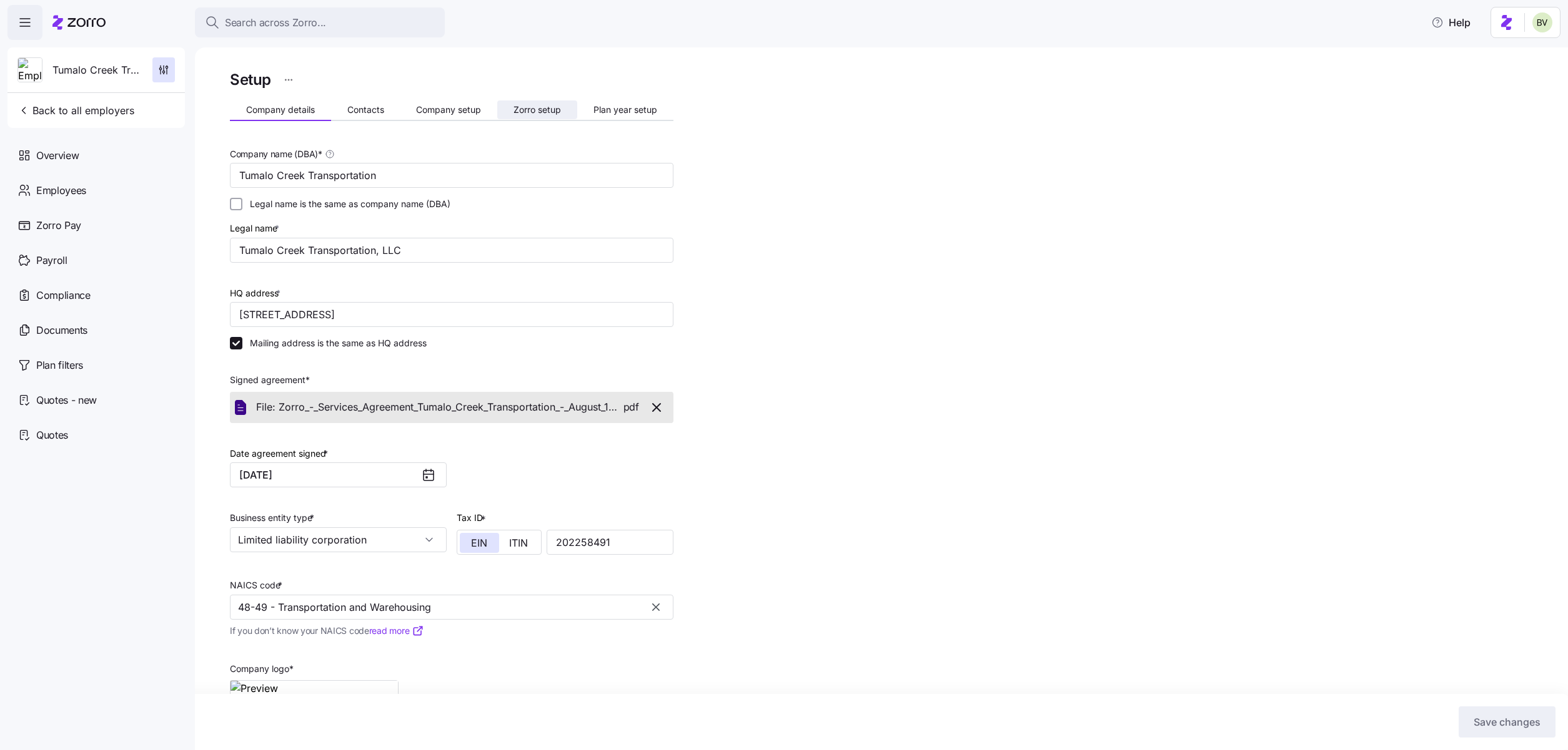
click at [532, 110] on span "Zorro setup" at bounding box center [537, 110] width 48 height 9
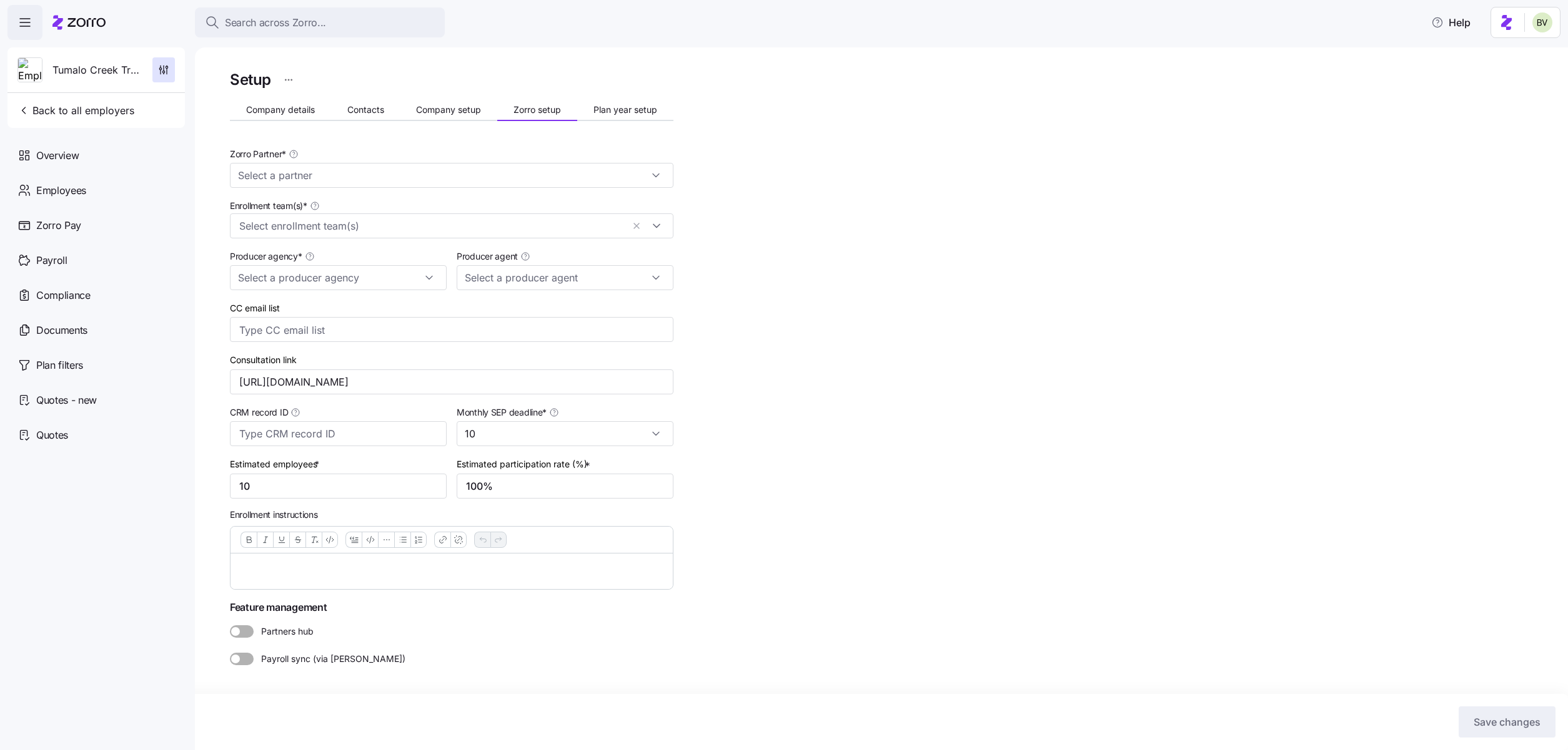
type input "Zorro"
type input "BSB Consultants"
type input "Ben Horowitz (bhorowitz@bsbconsultants.com)"
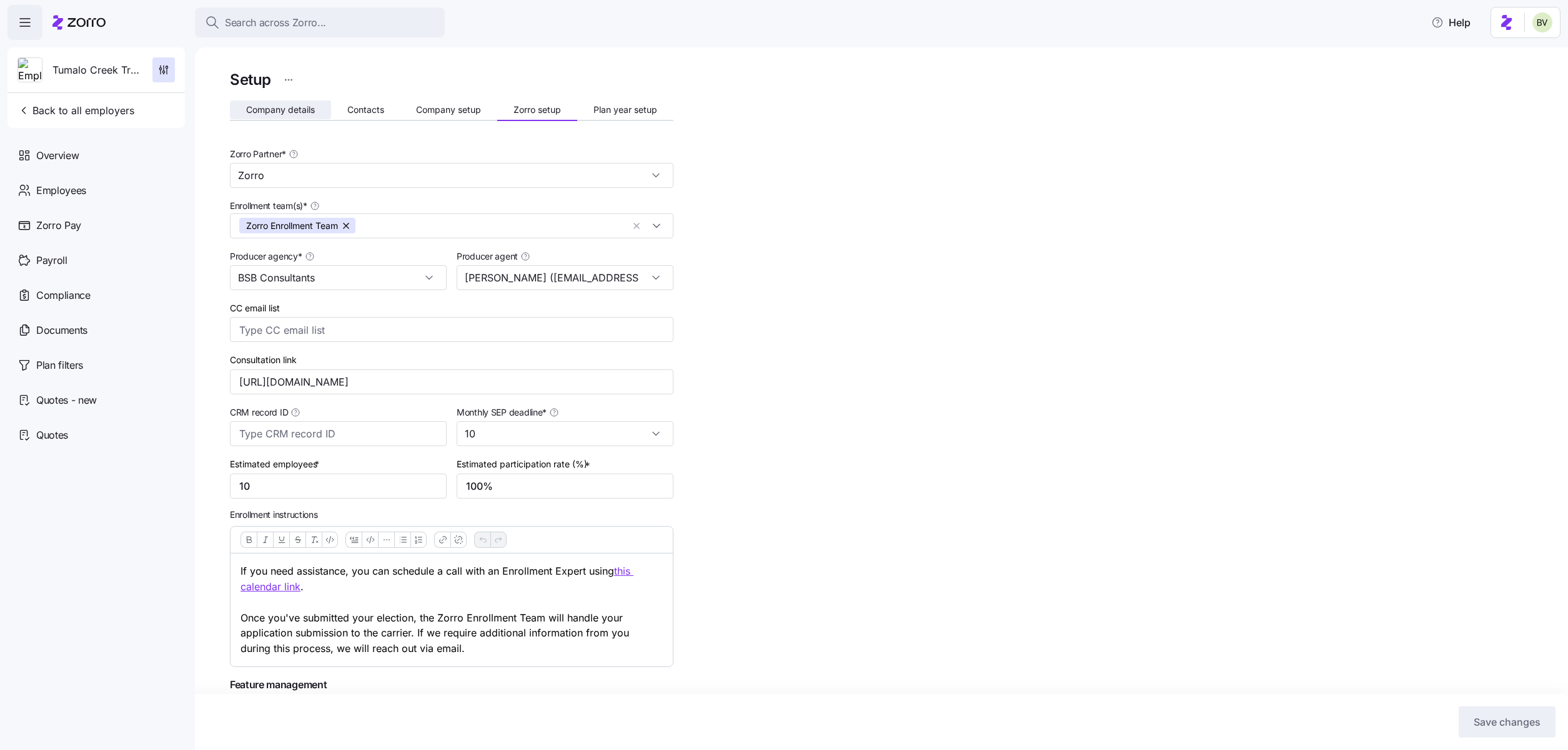
click at [259, 111] on span "Company details" at bounding box center [280, 110] width 69 height 9
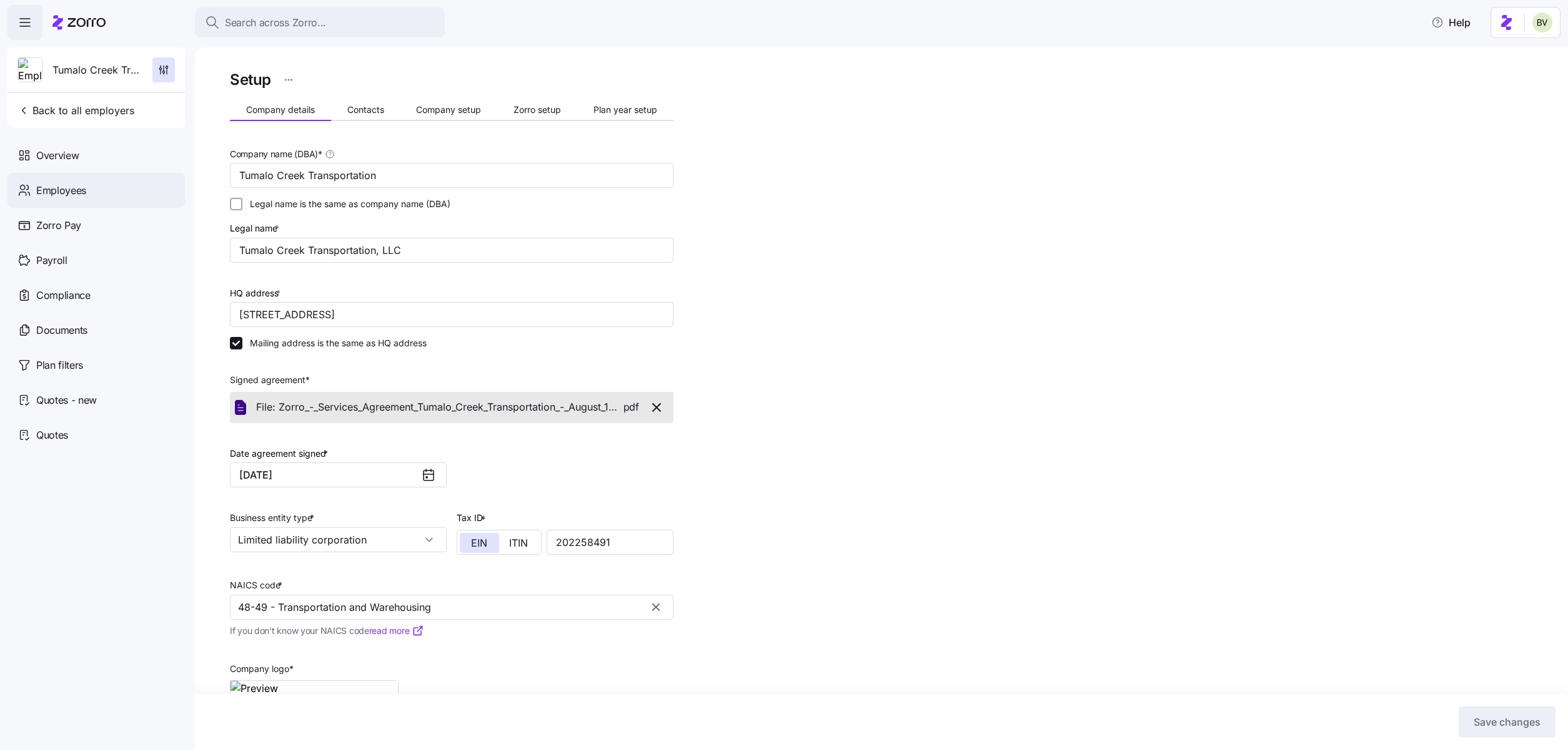
click at [81, 196] on span "Employees" at bounding box center [61, 191] width 50 height 16
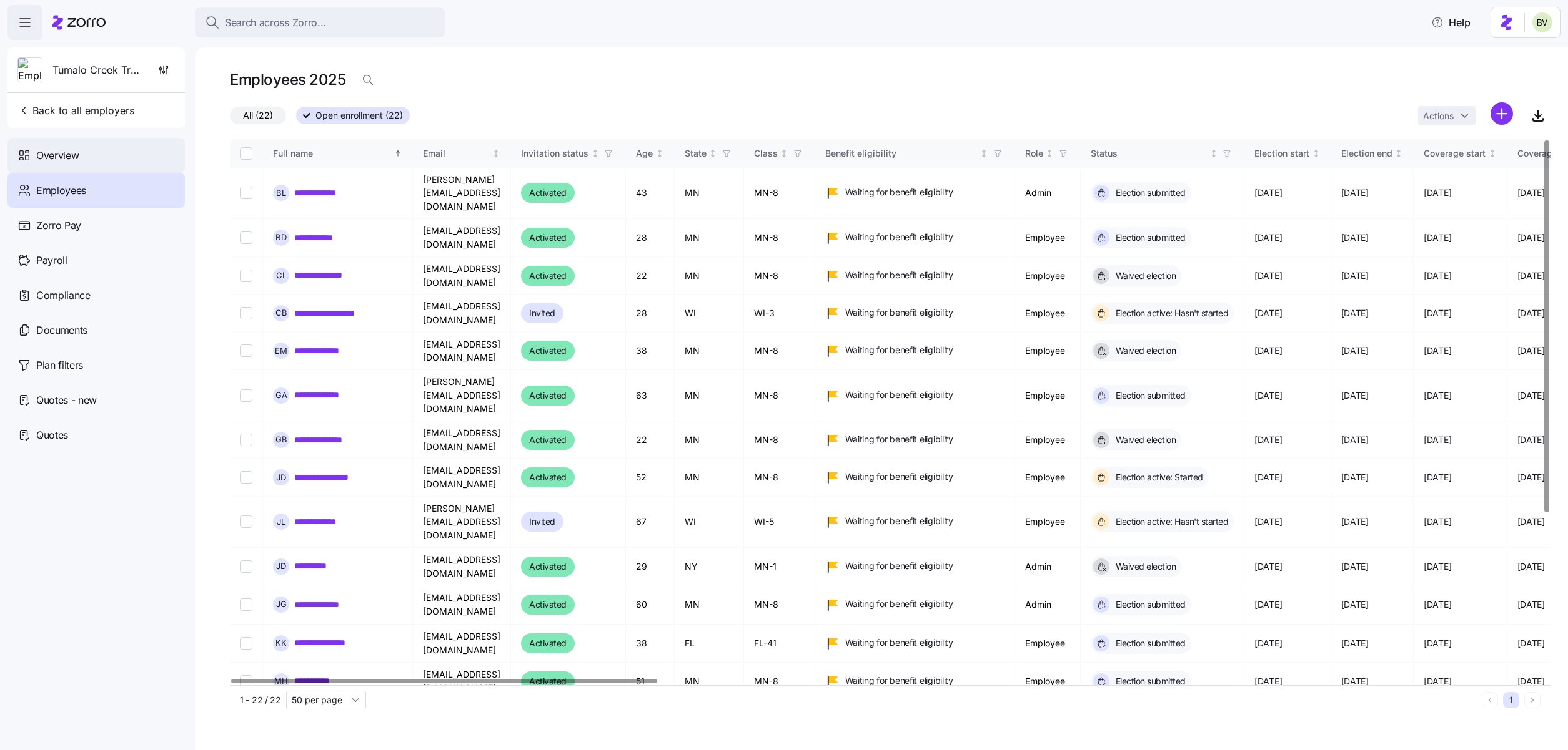
click at [54, 160] on span "Overview" at bounding box center [57, 156] width 42 height 16
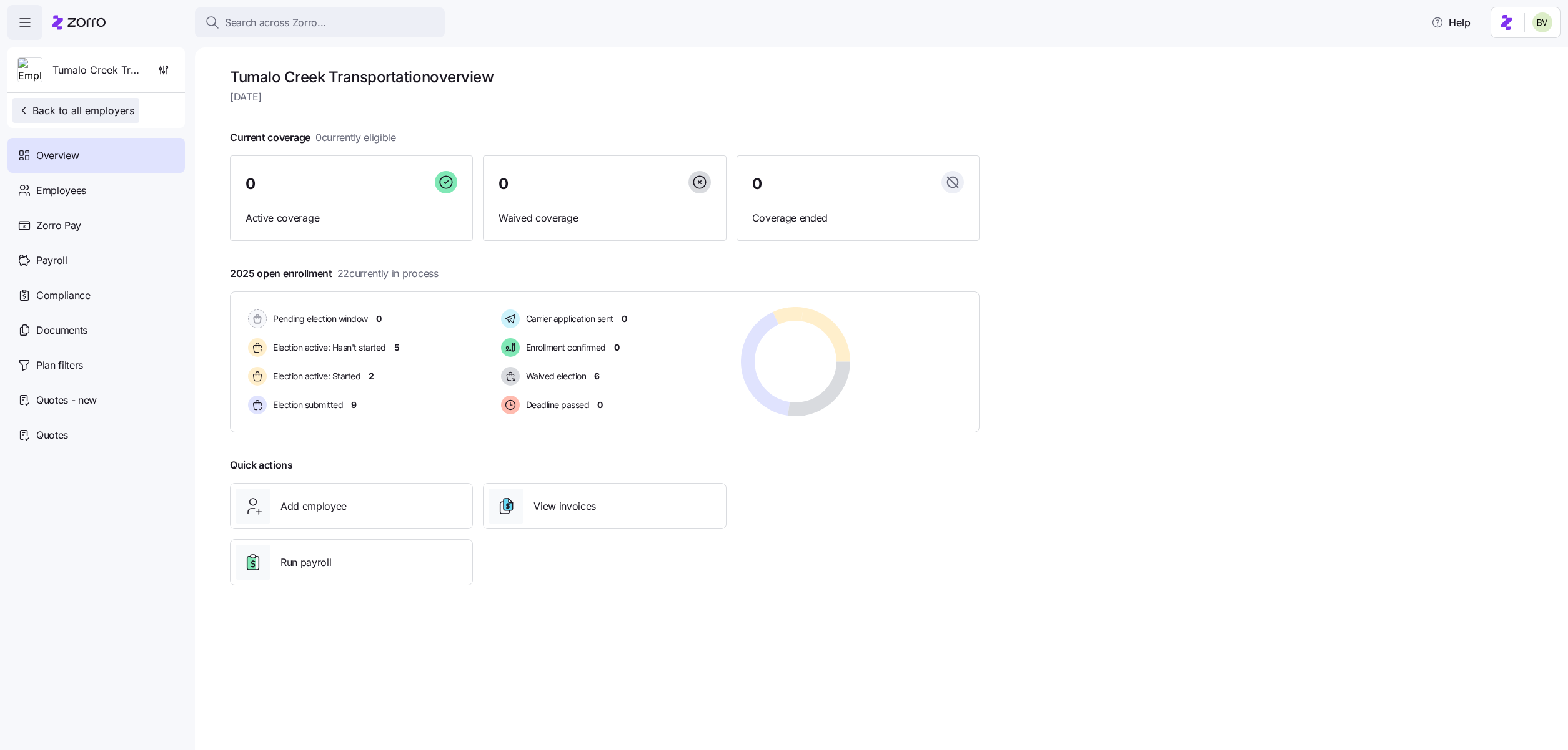
click at [71, 115] on span "Back to all employers" at bounding box center [76, 110] width 116 height 15
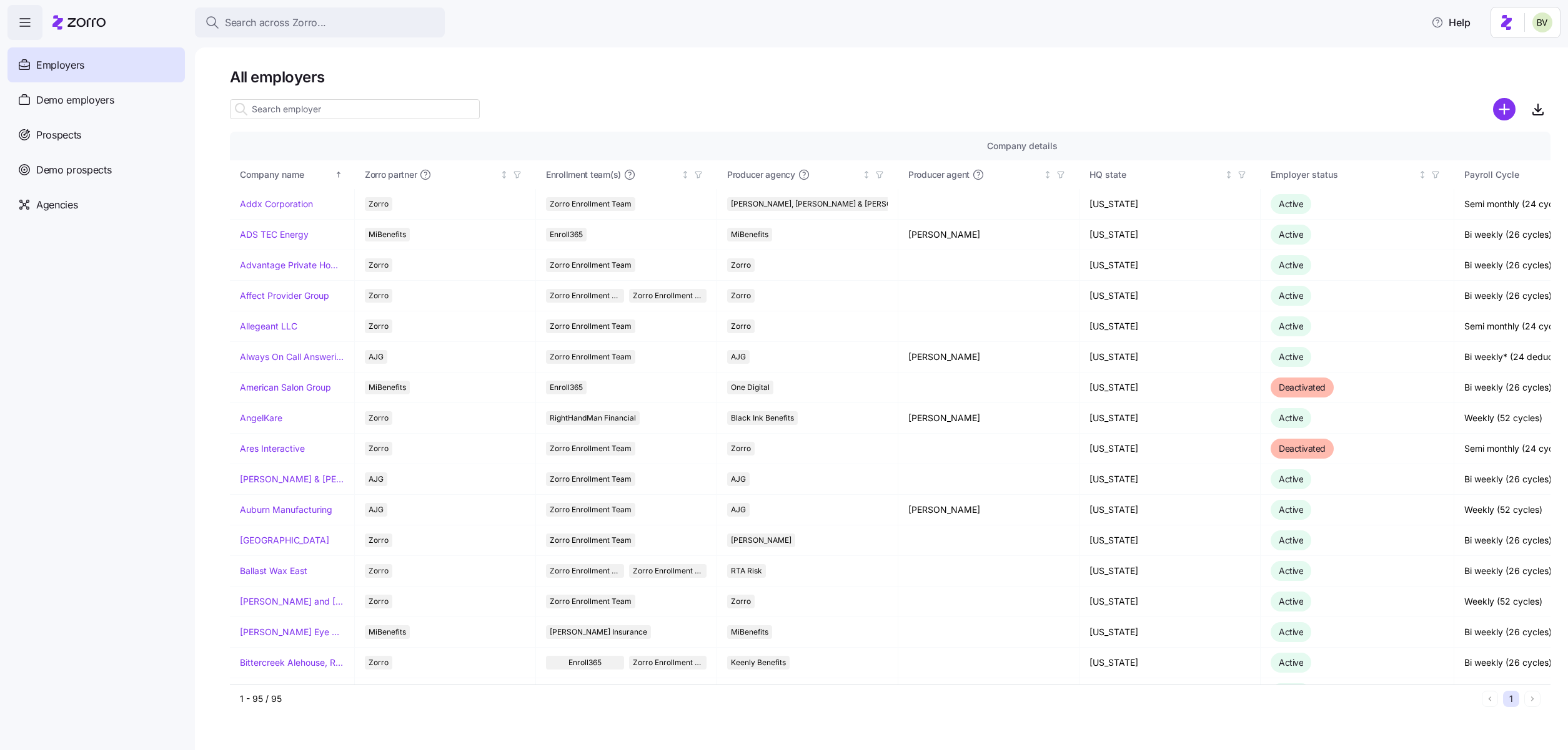
click at [291, 110] on input at bounding box center [355, 109] width 250 height 20
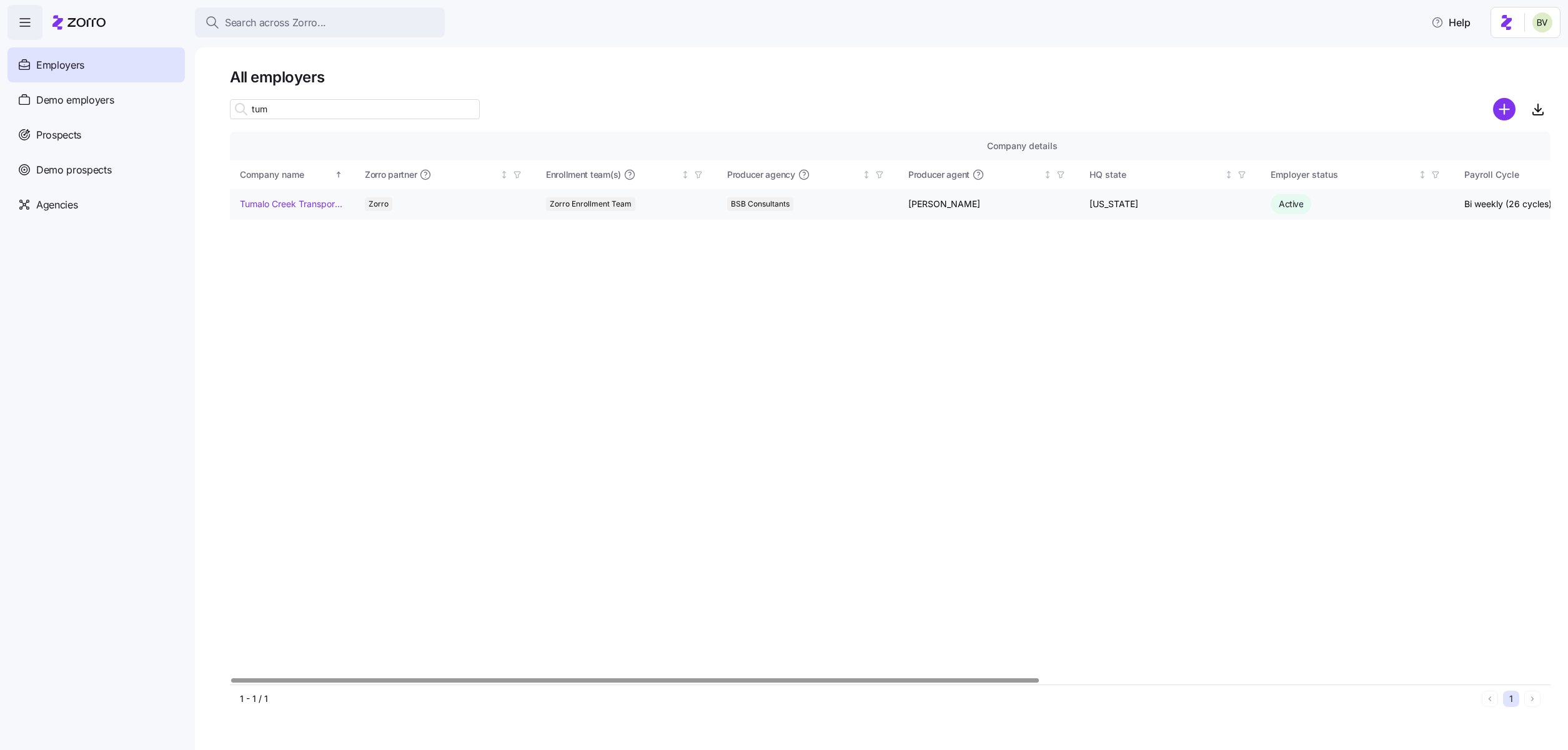
type input "tum"
click at [276, 209] on link "Tumalo Creek Transportation" at bounding box center [292, 204] width 104 height 13
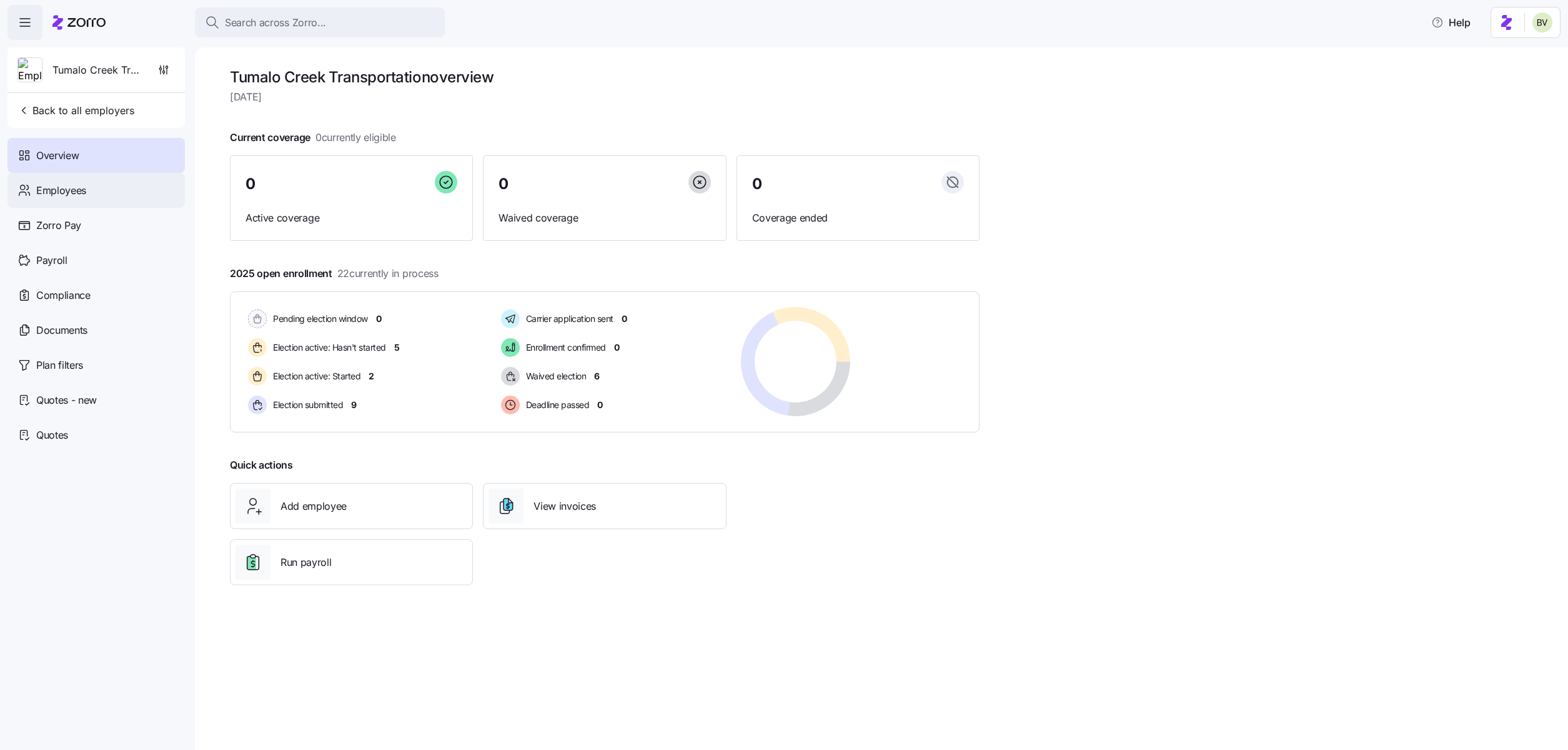
click at [98, 200] on div "Employees" at bounding box center [96, 191] width 177 height 35
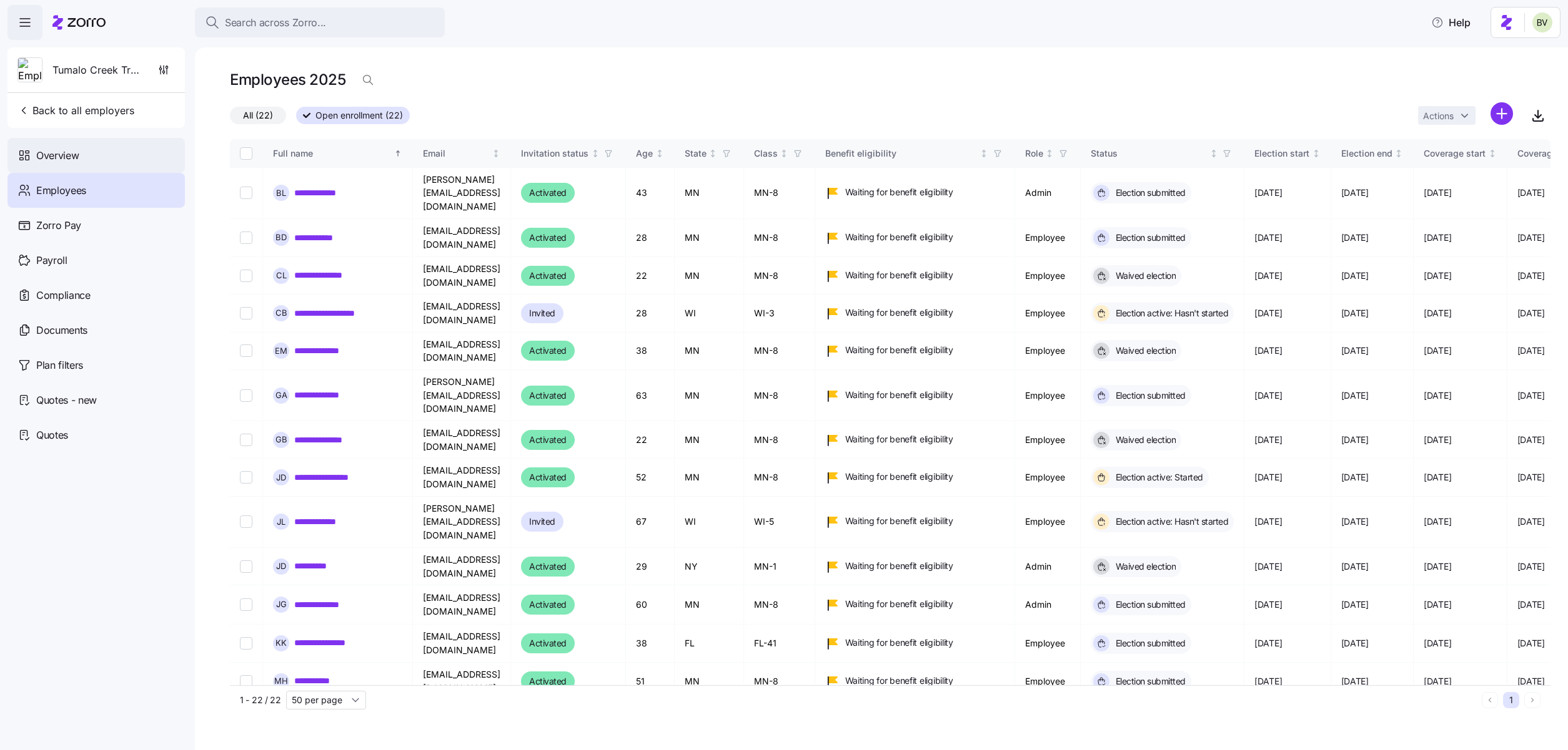
click at [84, 161] on div "Overview" at bounding box center [96, 155] width 177 height 35
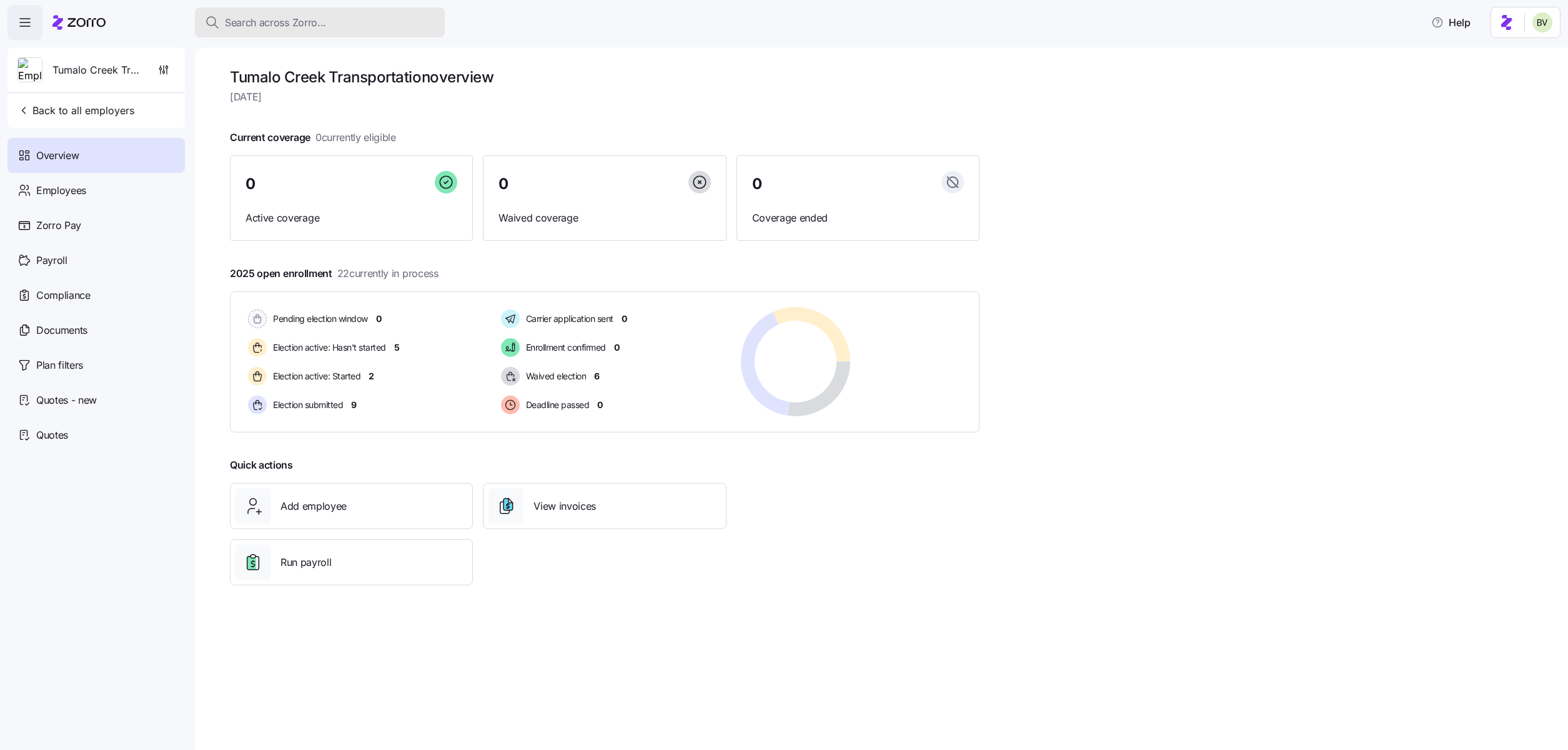
click at [347, 26] on div "Search across Zorro..." at bounding box center [320, 23] width 230 height 16
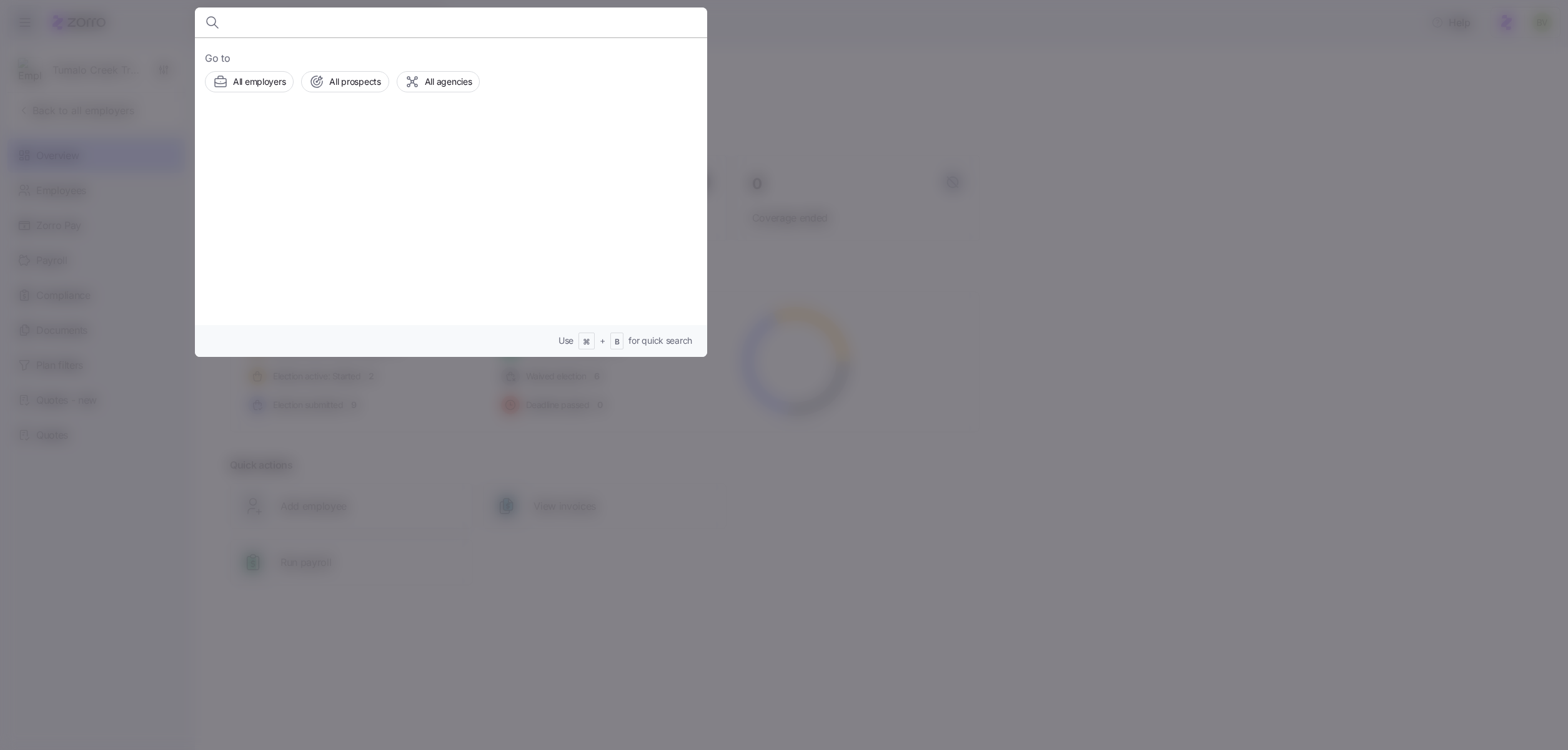
click at [321, 25] on input at bounding box center [390, 23] width 320 height 30
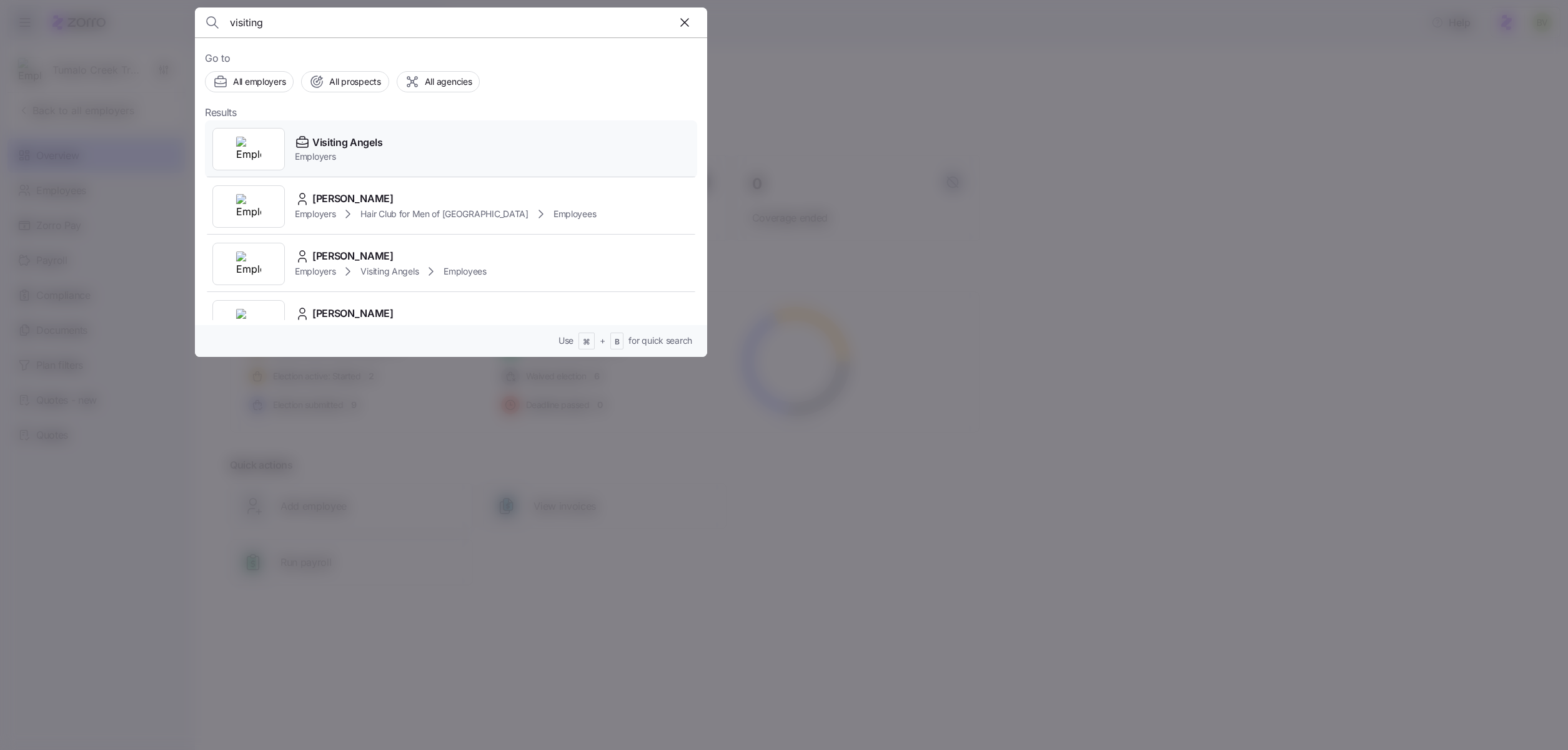
type input "visiting"
click at [251, 144] on img at bounding box center [248, 149] width 25 height 25
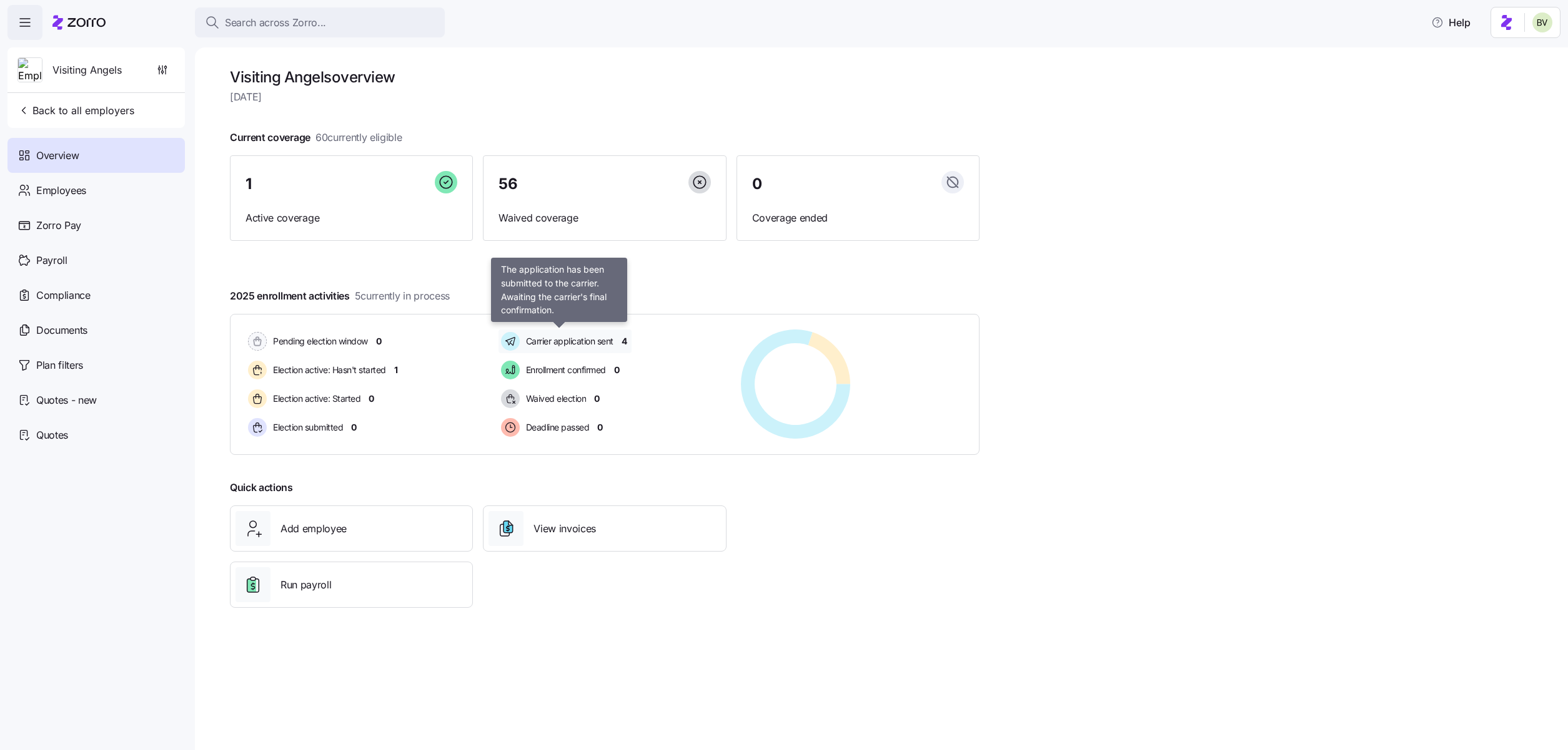
click at [549, 337] on span "Carrier application sent" at bounding box center [567, 341] width 92 height 13
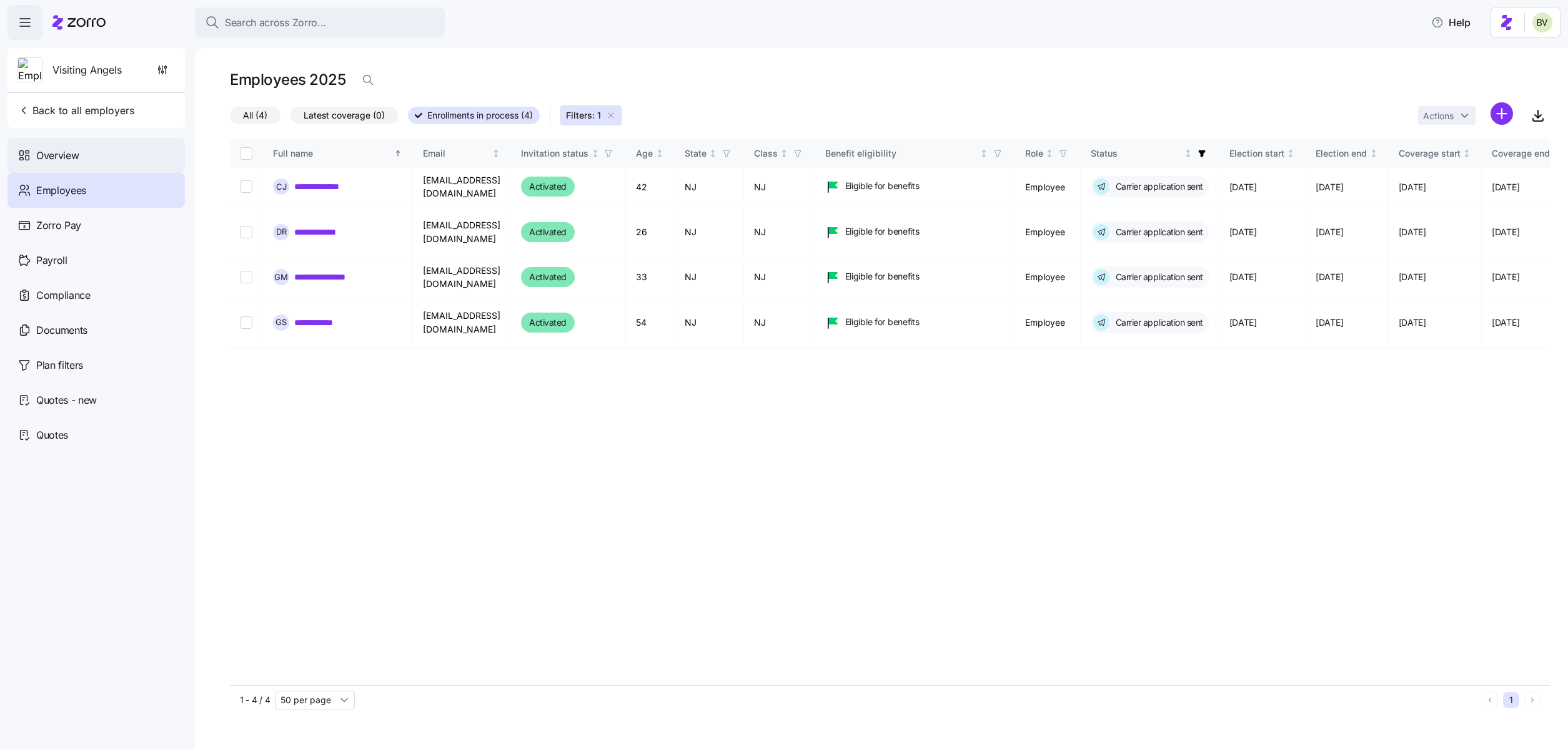
click at [112, 159] on div "Overview" at bounding box center [96, 155] width 177 height 35
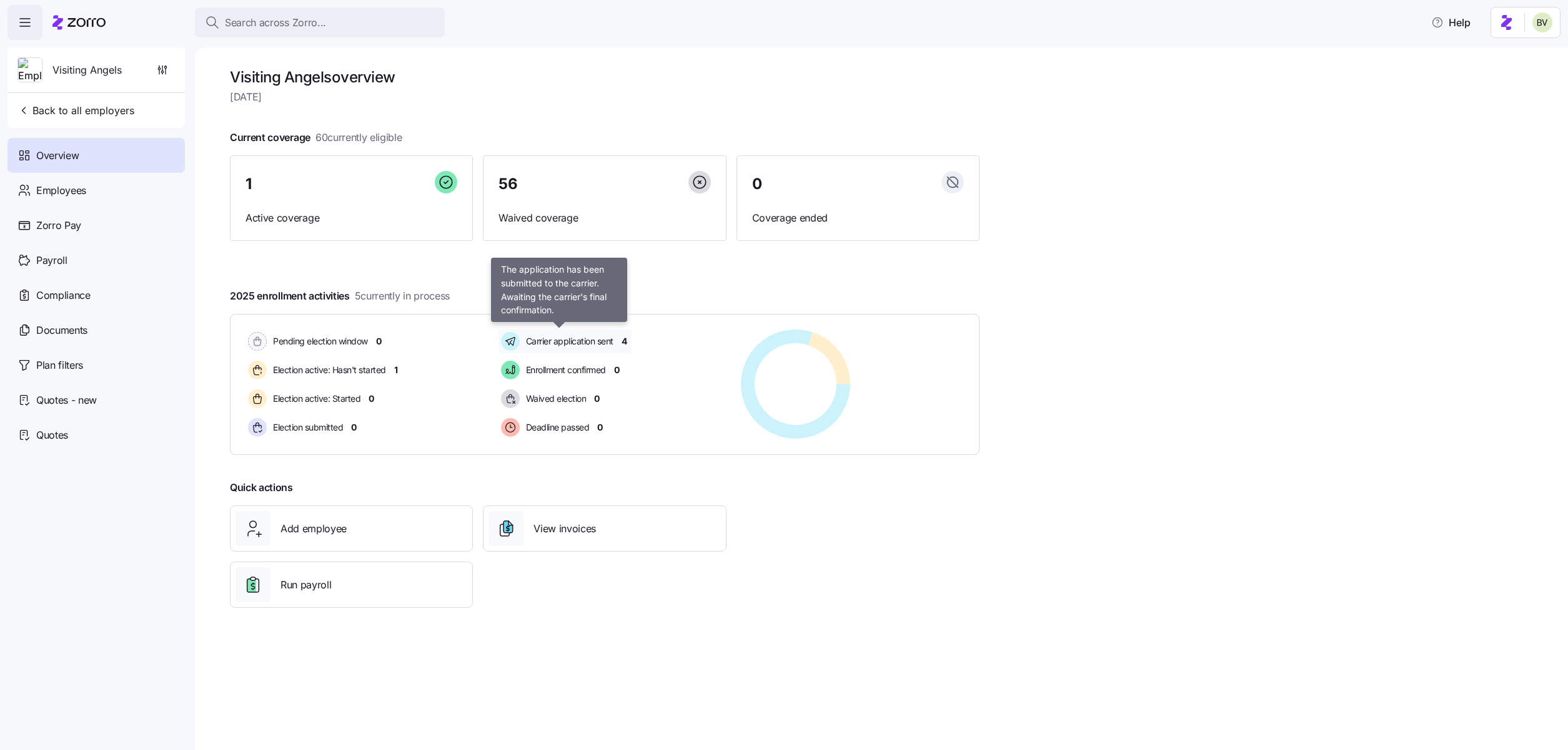
click at [577, 340] on span "Carrier application sent" at bounding box center [567, 341] width 92 height 13
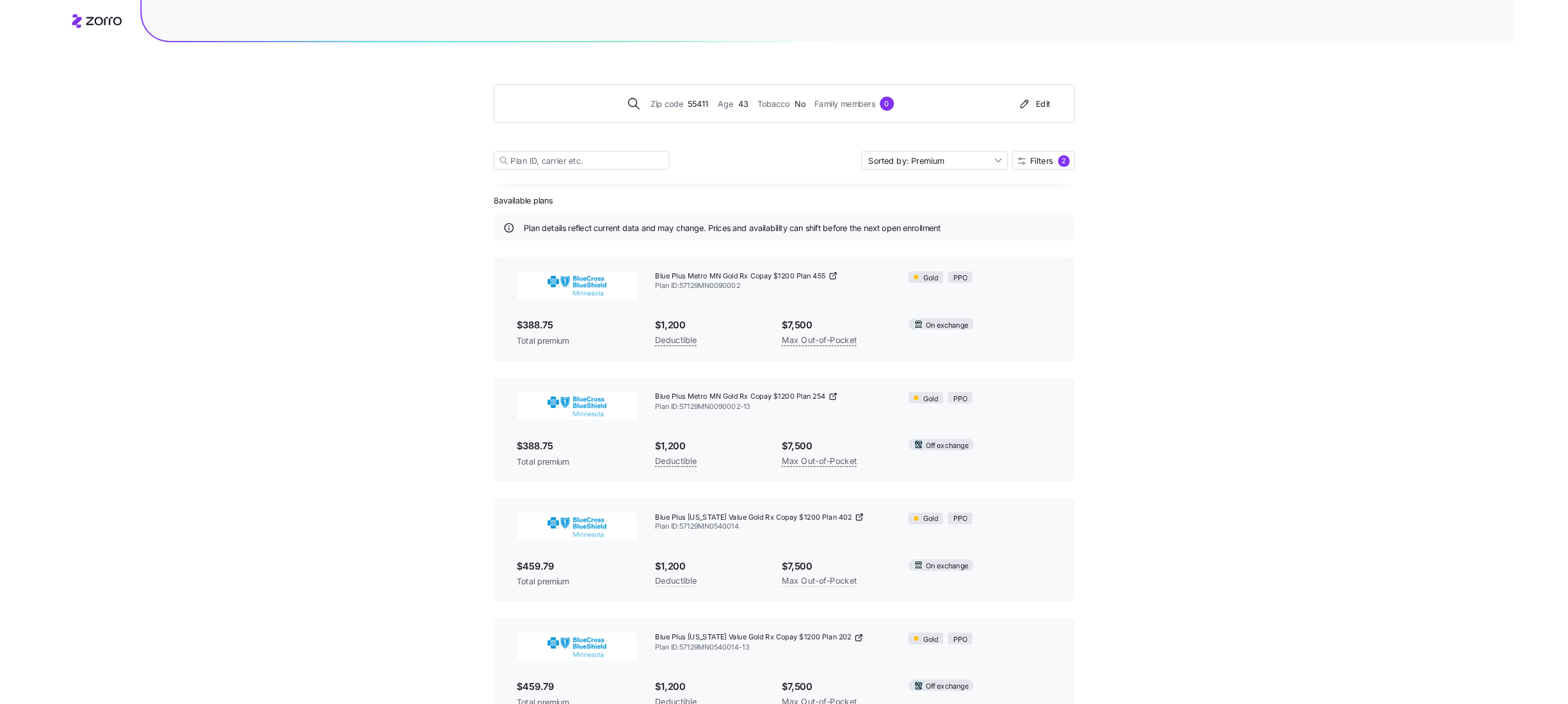
scroll to position [560, 0]
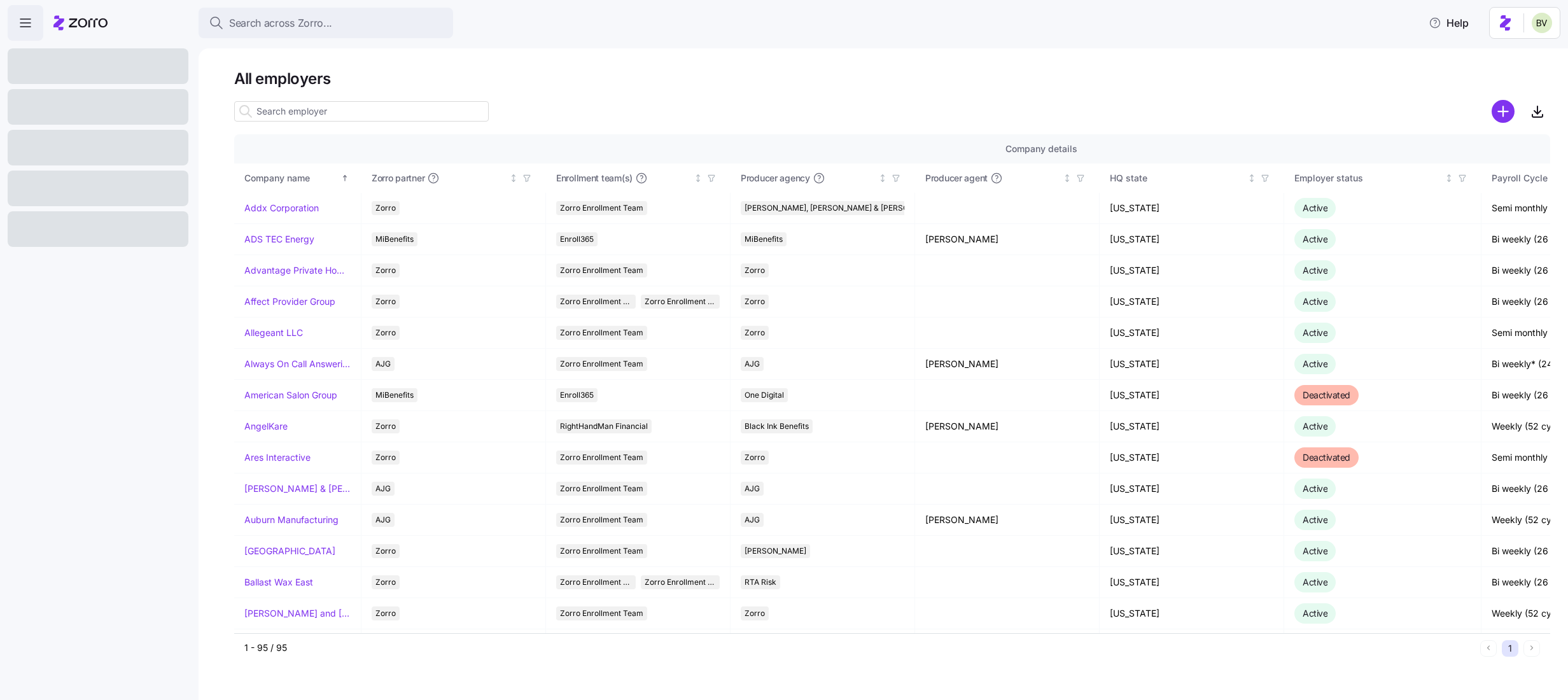
click at [327, 108] on input at bounding box center [361, 111] width 254 height 20
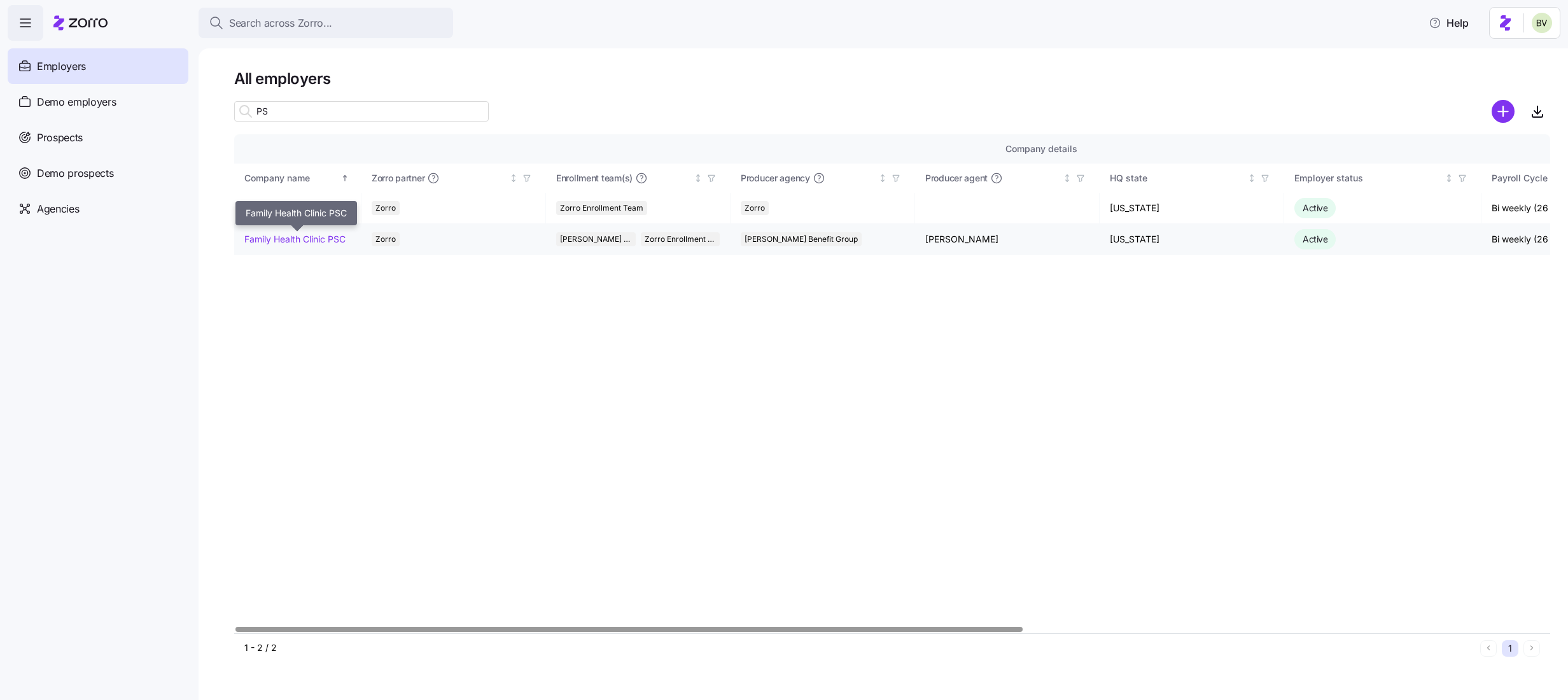
type input "PS"
click at [319, 237] on link "Family Health Clinic PSC" at bounding box center [294, 239] width 101 height 13
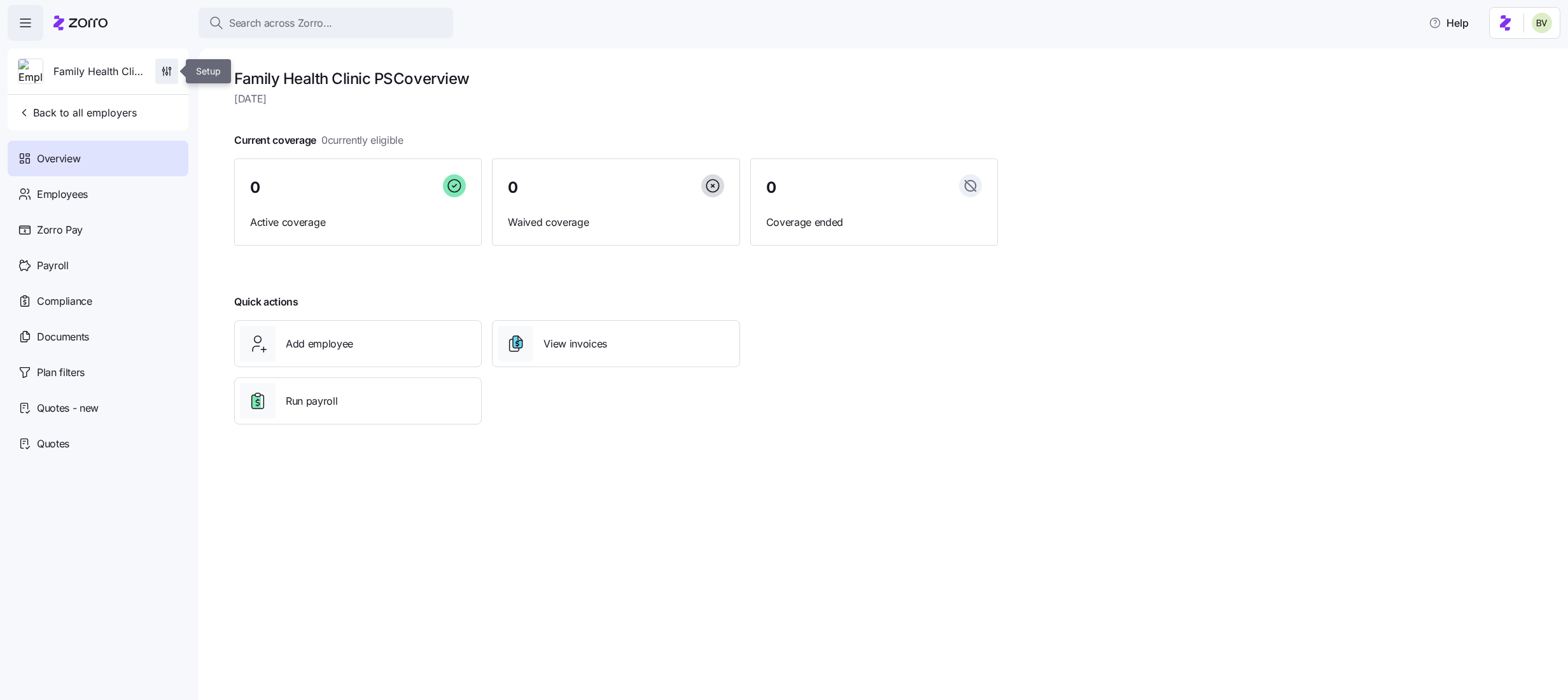
click at [170, 72] on icon "button" at bounding box center [166, 71] width 13 height 13
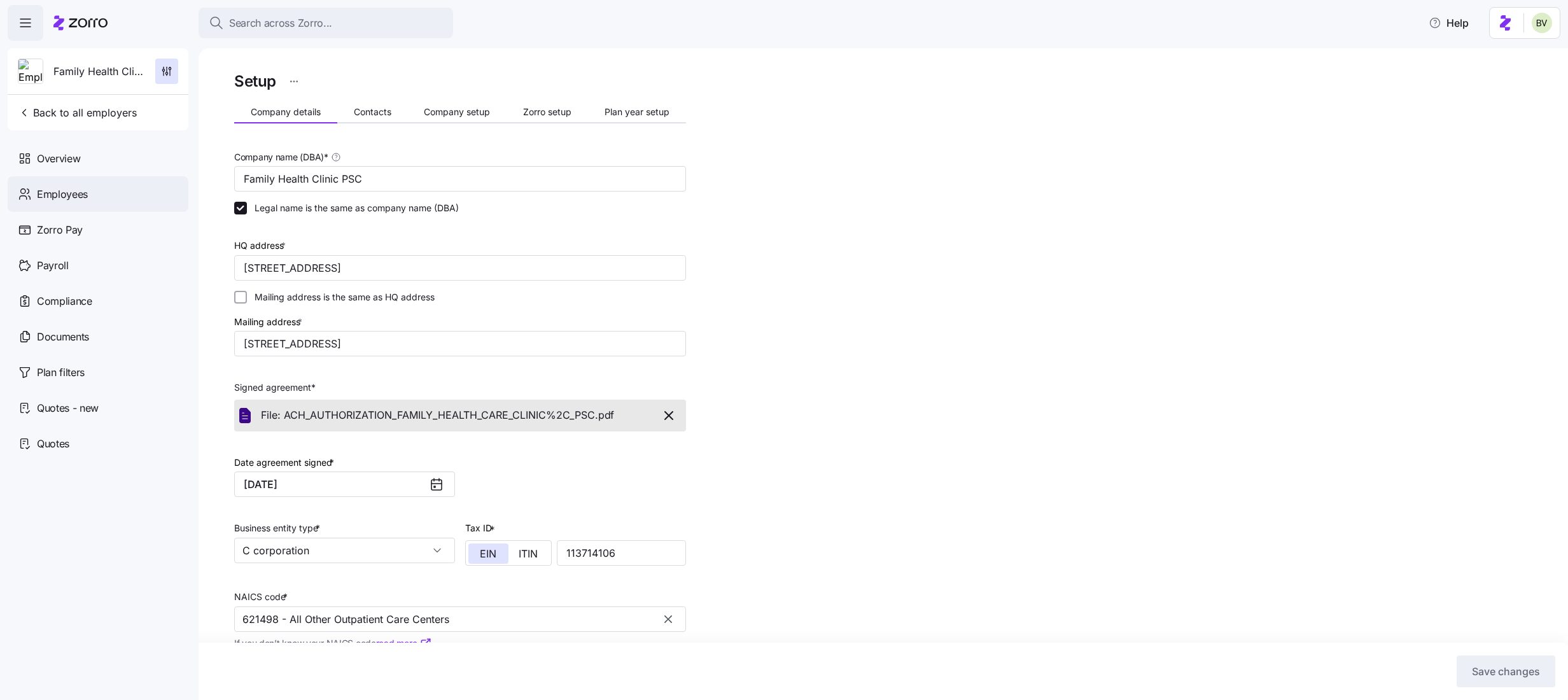
click at [135, 192] on div "Employees" at bounding box center [98, 194] width 180 height 35
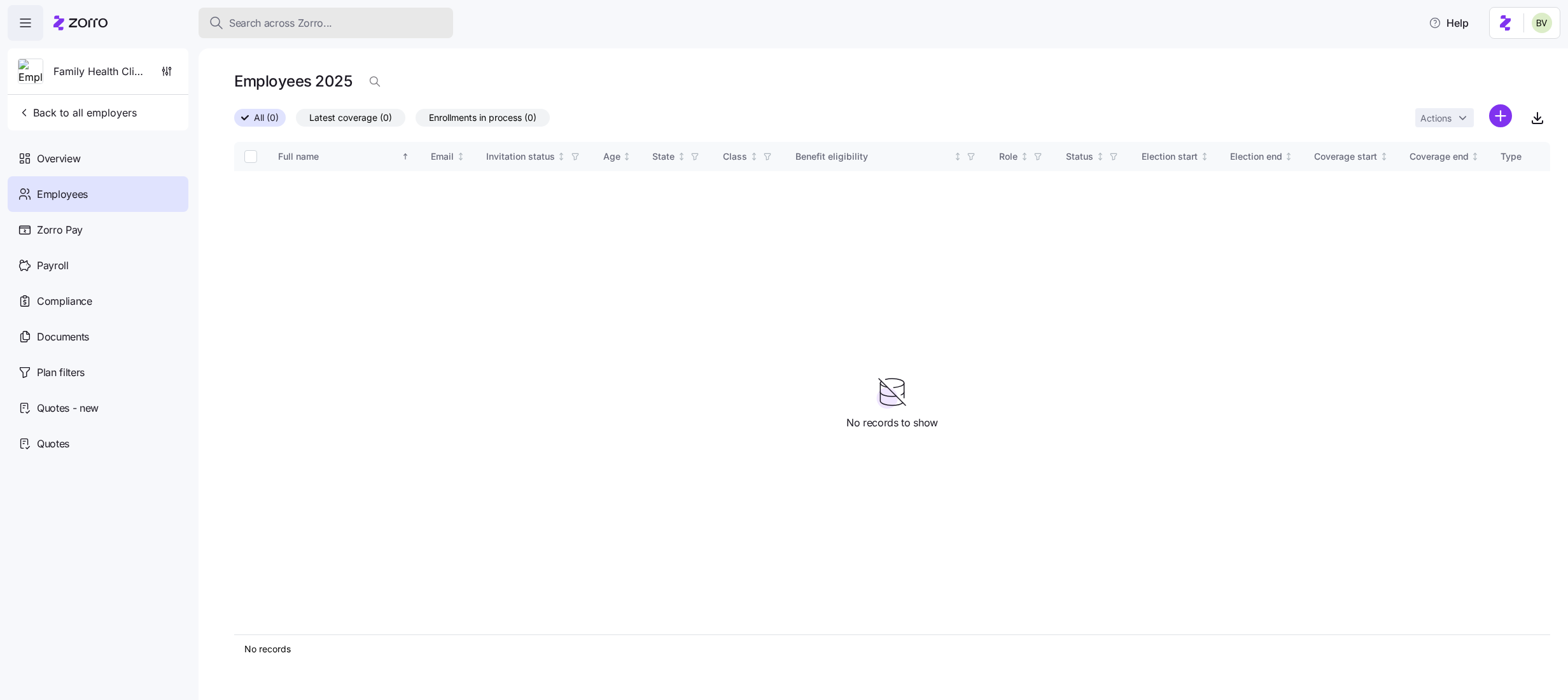
click at [340, 30] on div "Search across Zorro..." at bounding box center [326, 23] width 234 height 16
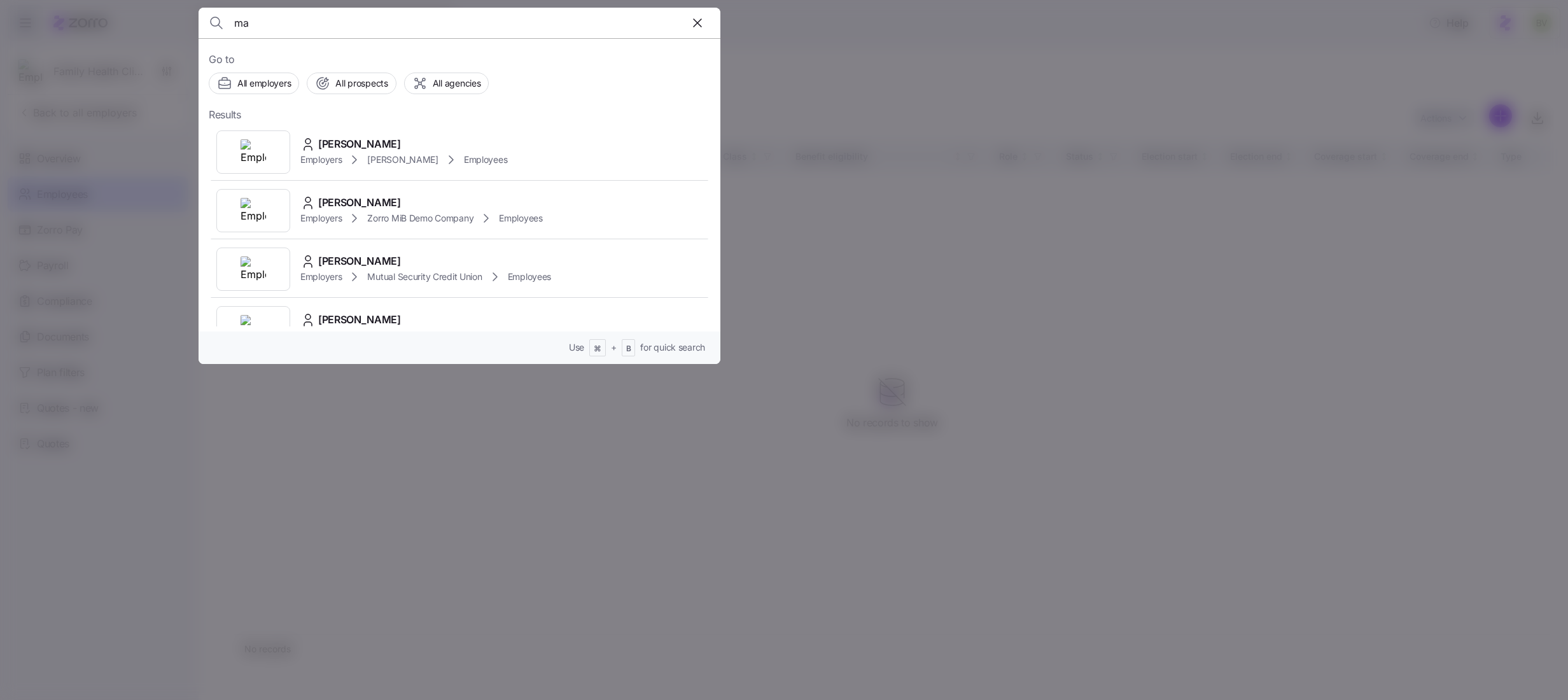
type input "m"
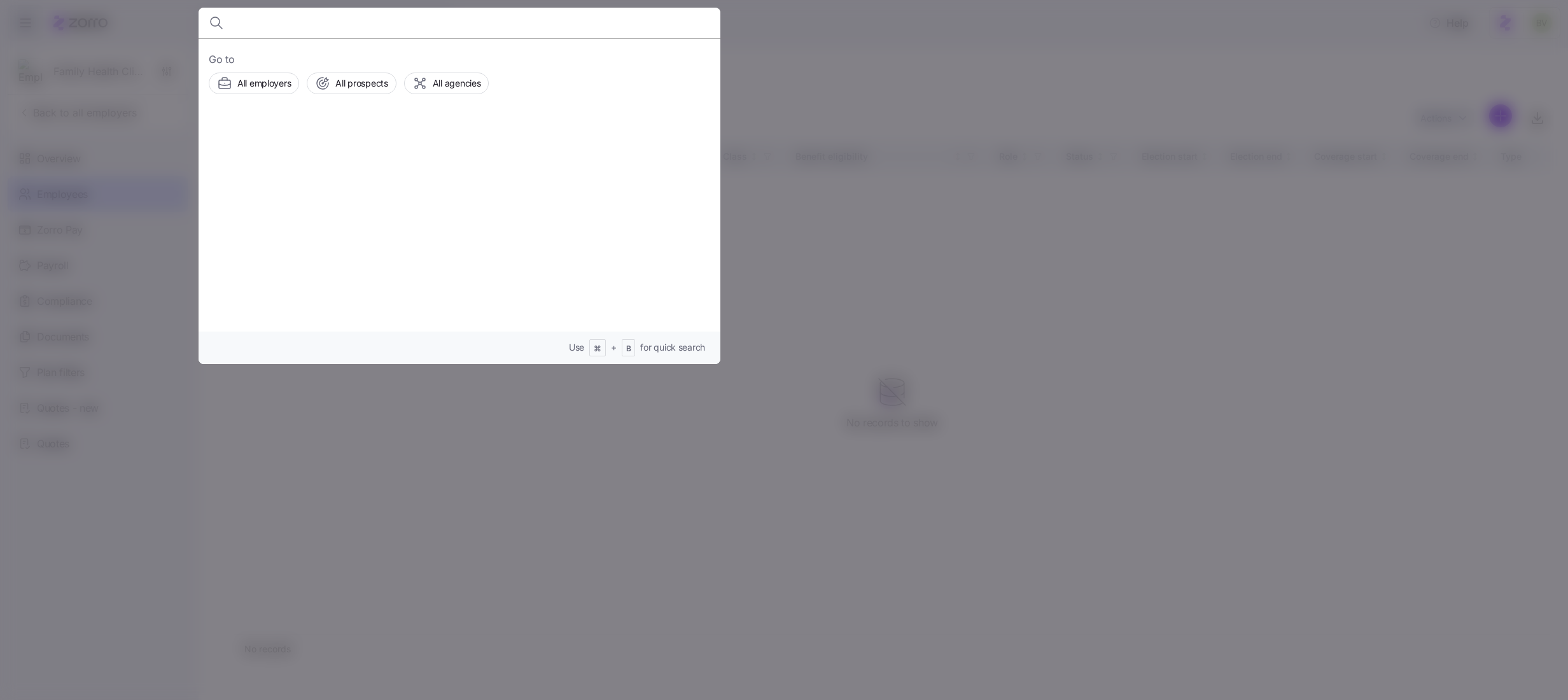
click at [814, 66] on div at bounding box center [784, 350] width 1568 height 700
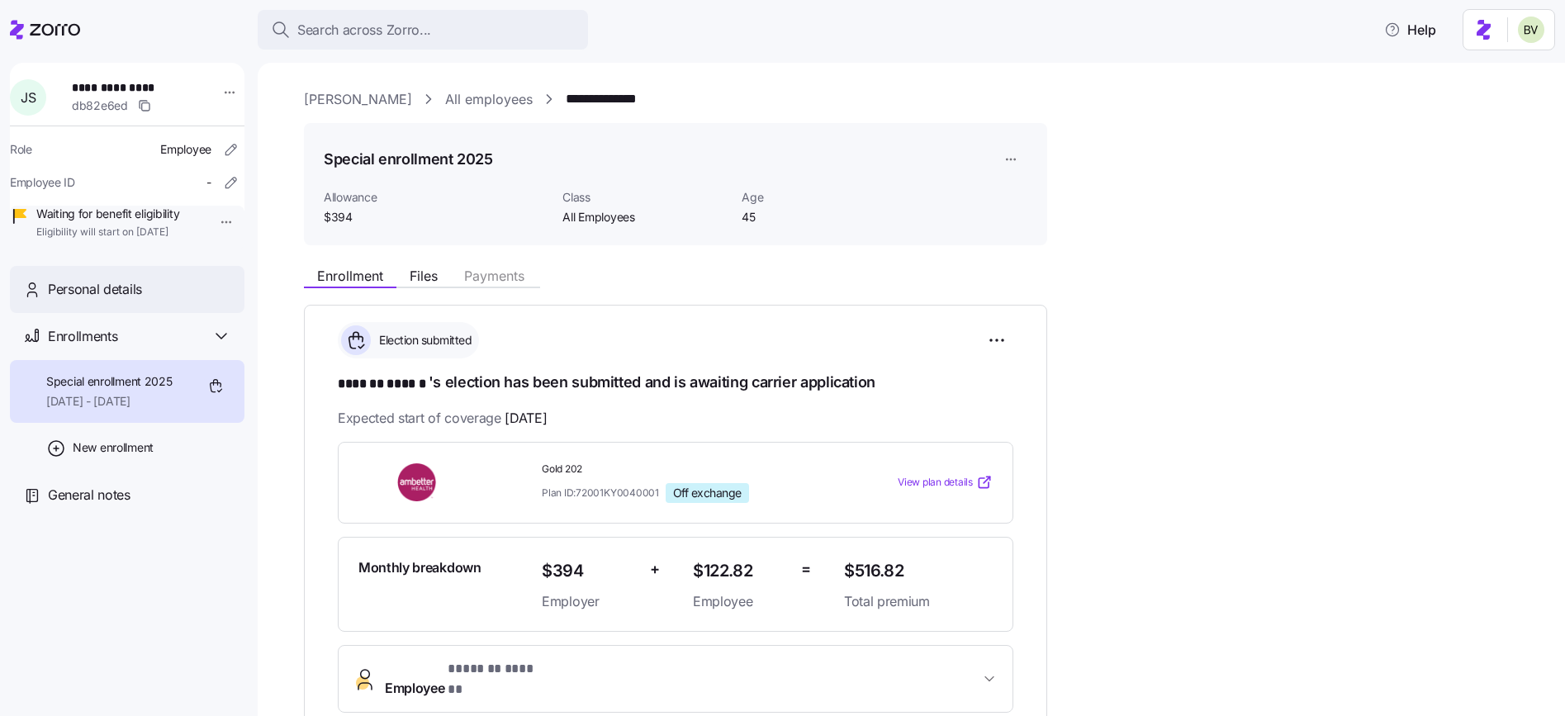
click at [74, 300] on span "Personal details" at bounding box center [95, 289] width 94 height 21
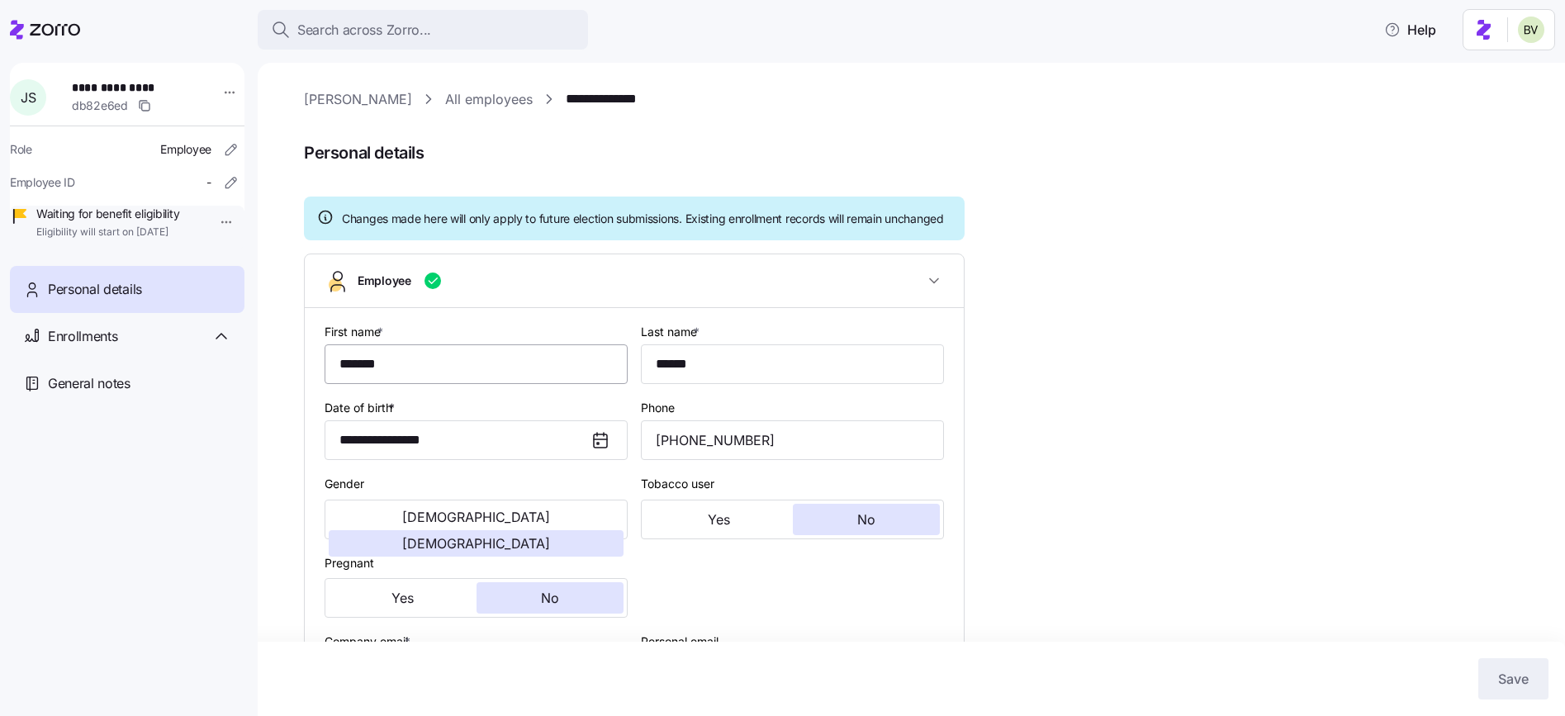
type input "All Employees"
click at [130, 347] on div "Enrollments" at bounding box center [127, 336] width 234 height 47
click at [108, 390] on span "Special enrollment 2025" at bounding box center [109, 381] width 126 height 17
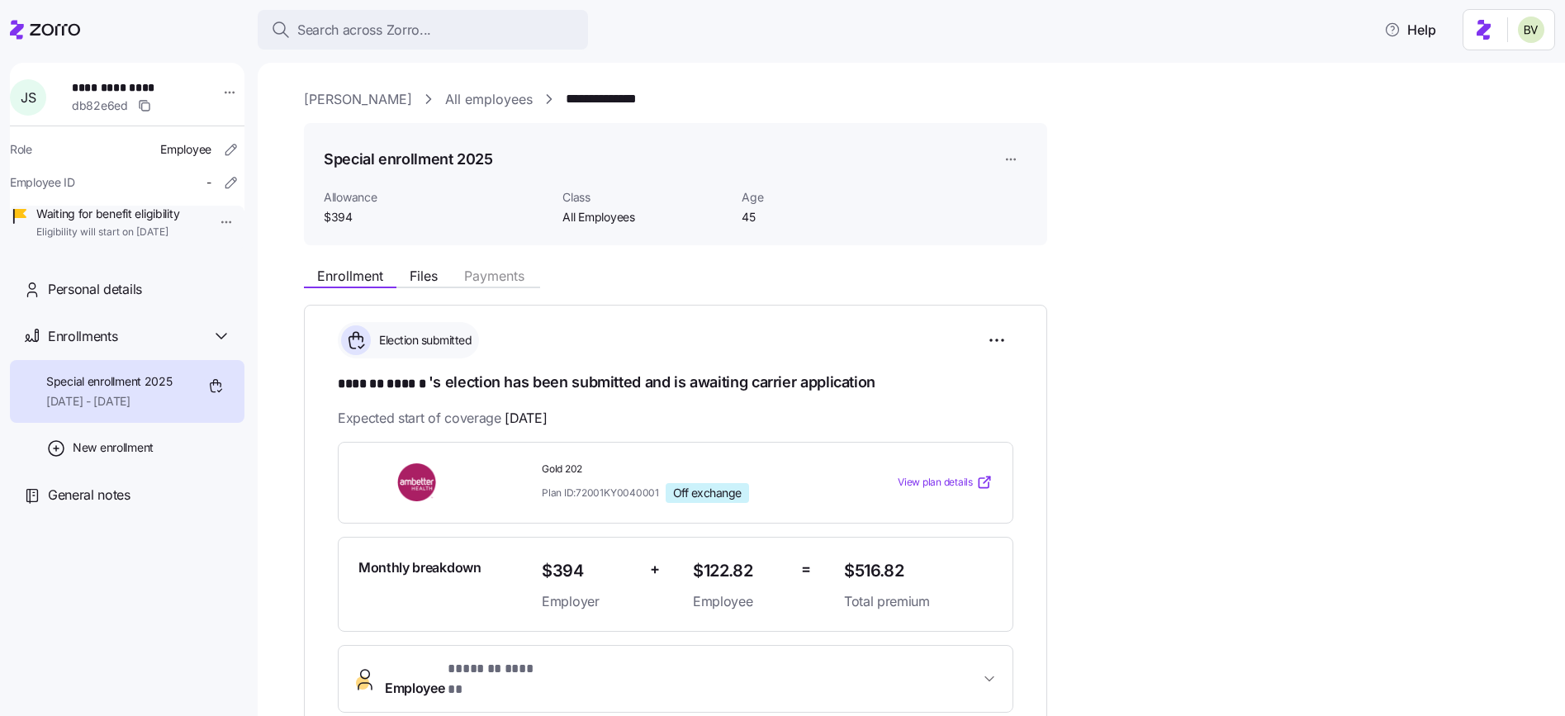
click at [445, 98] on link "All employees" at bounding box center [489, 99] width 88 height 21
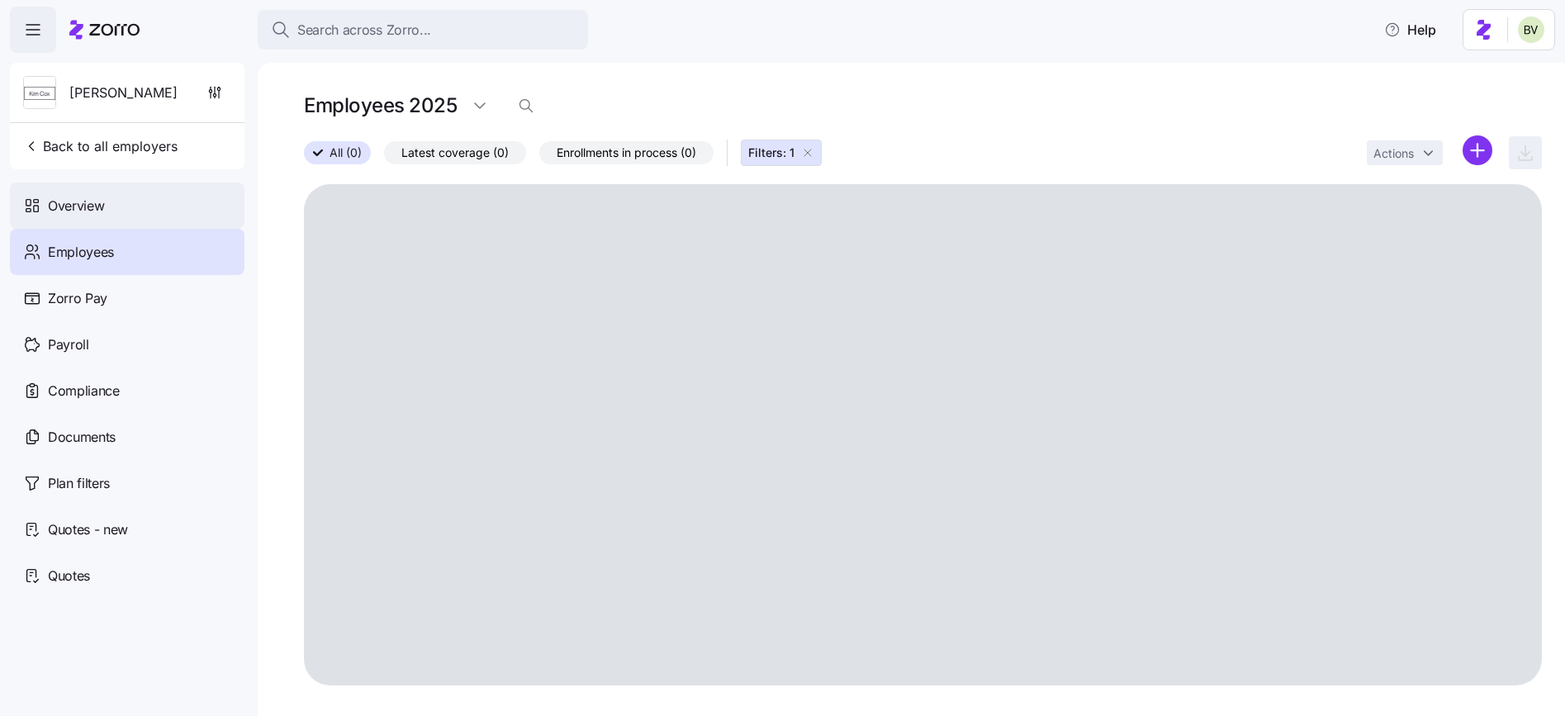
click at [95, 217] on div "Overview" at bounding box center [127, 205] width 234 height 46
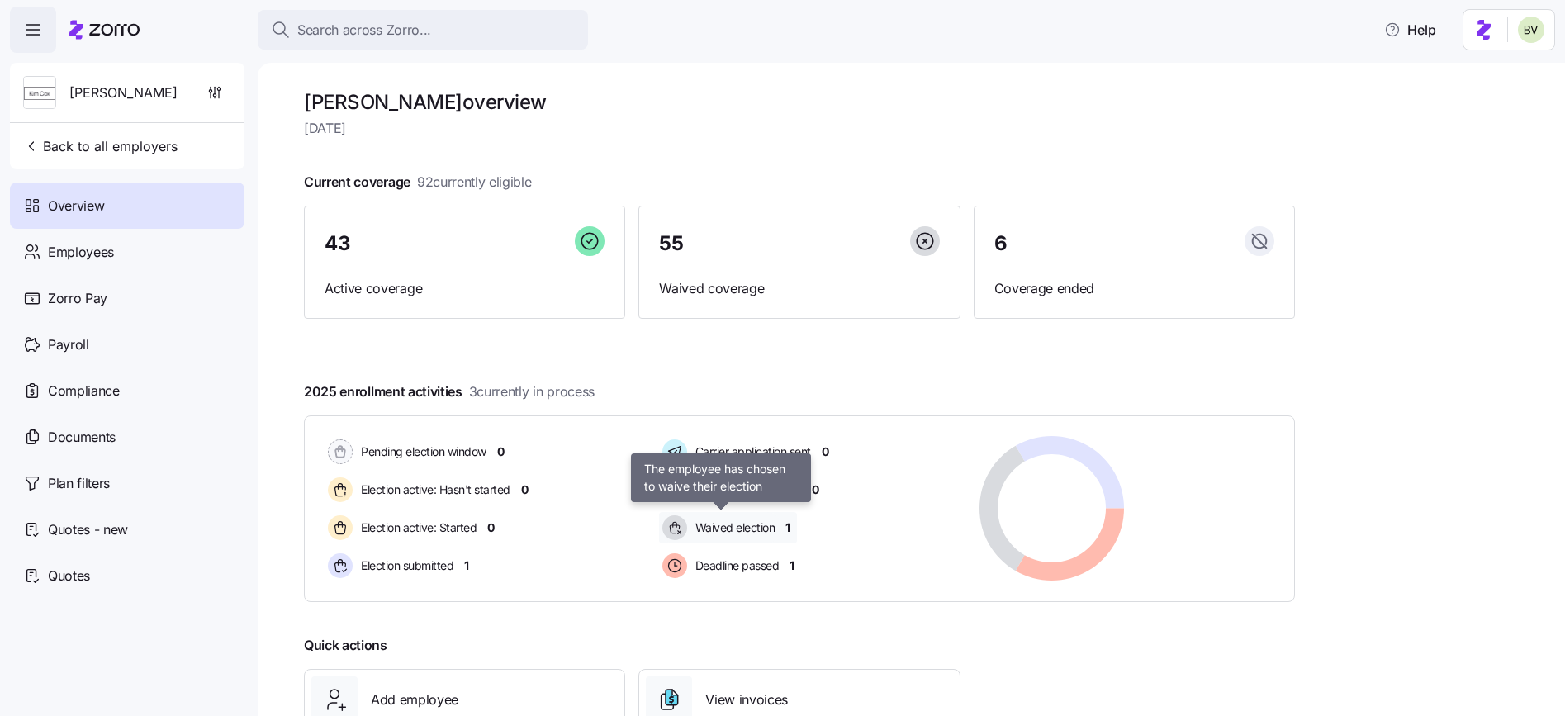
click at [706, 528] on span "Waived election" at bounding box center [732, 527] width 85 height 17
